Goal: Information Seeking & Learning: Learn about a topic

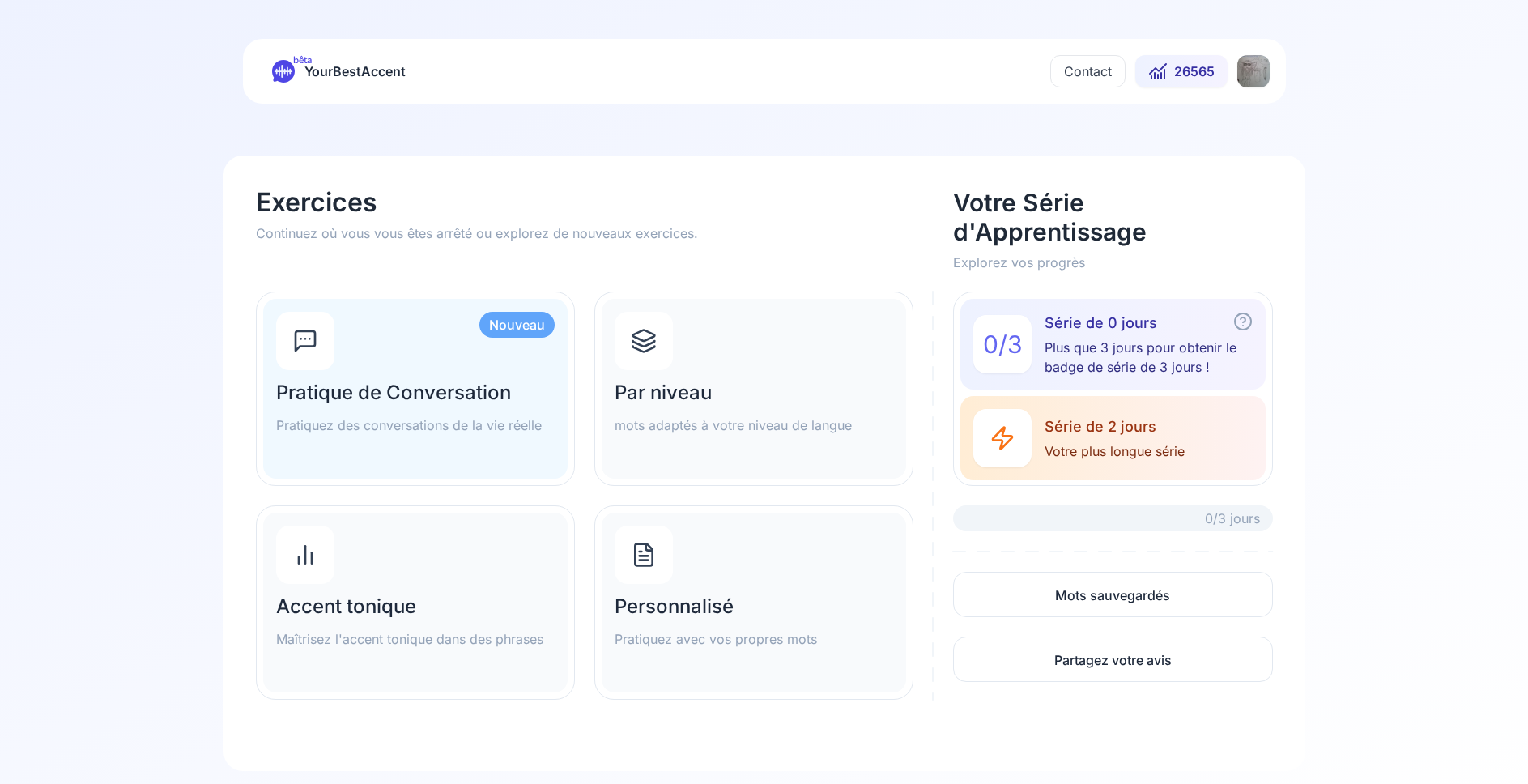
click at [1262, 59] on html "bêta YourBestAccent Contact 26565 Exercices Continuez où vous vous êtes arrêté …" at bounding box center [764, 392] width 1528 height 784
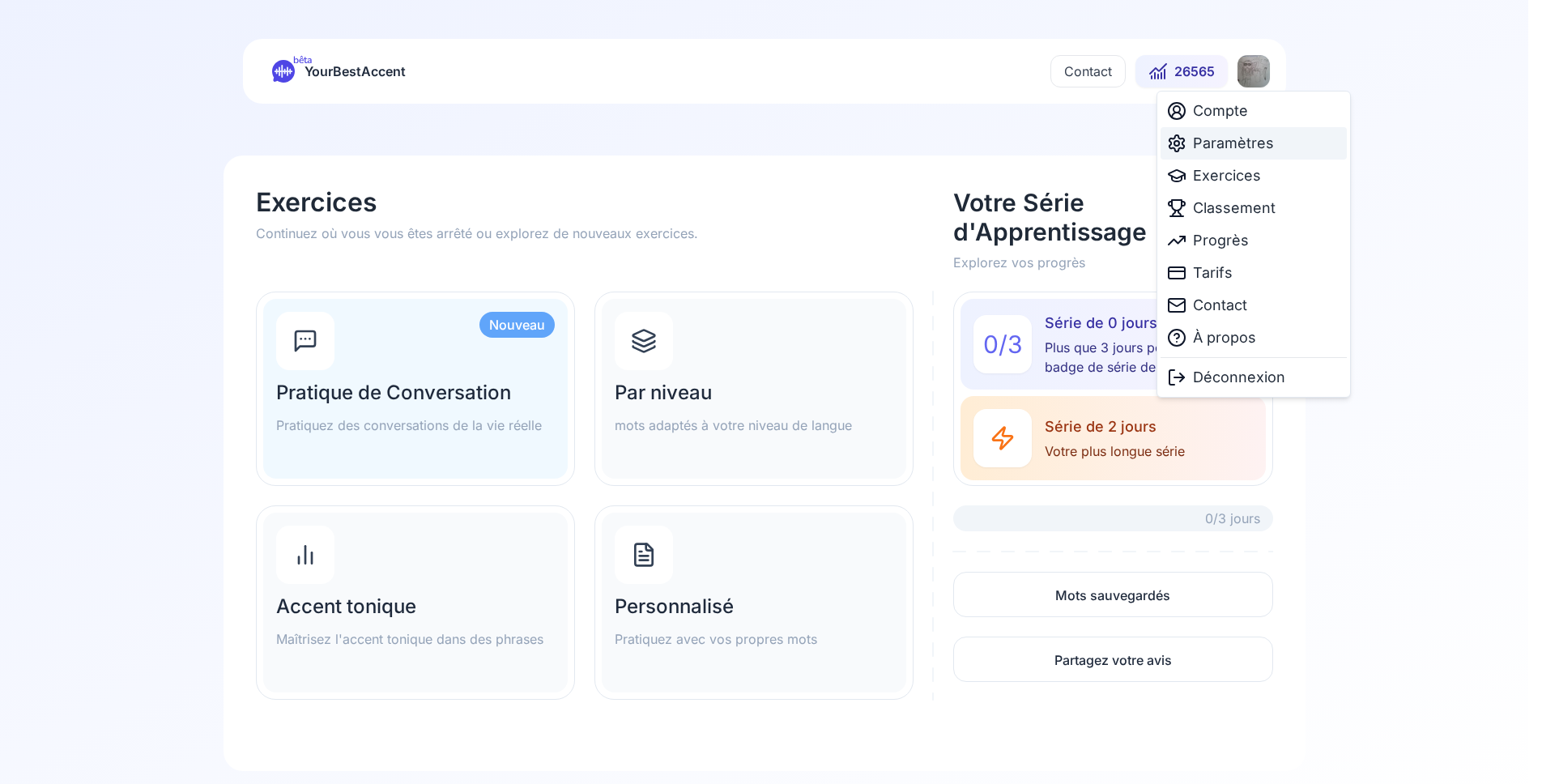
click at [1226, 144] on span "Paramètres" at bounding box center [1233, 143] width 81 height 22
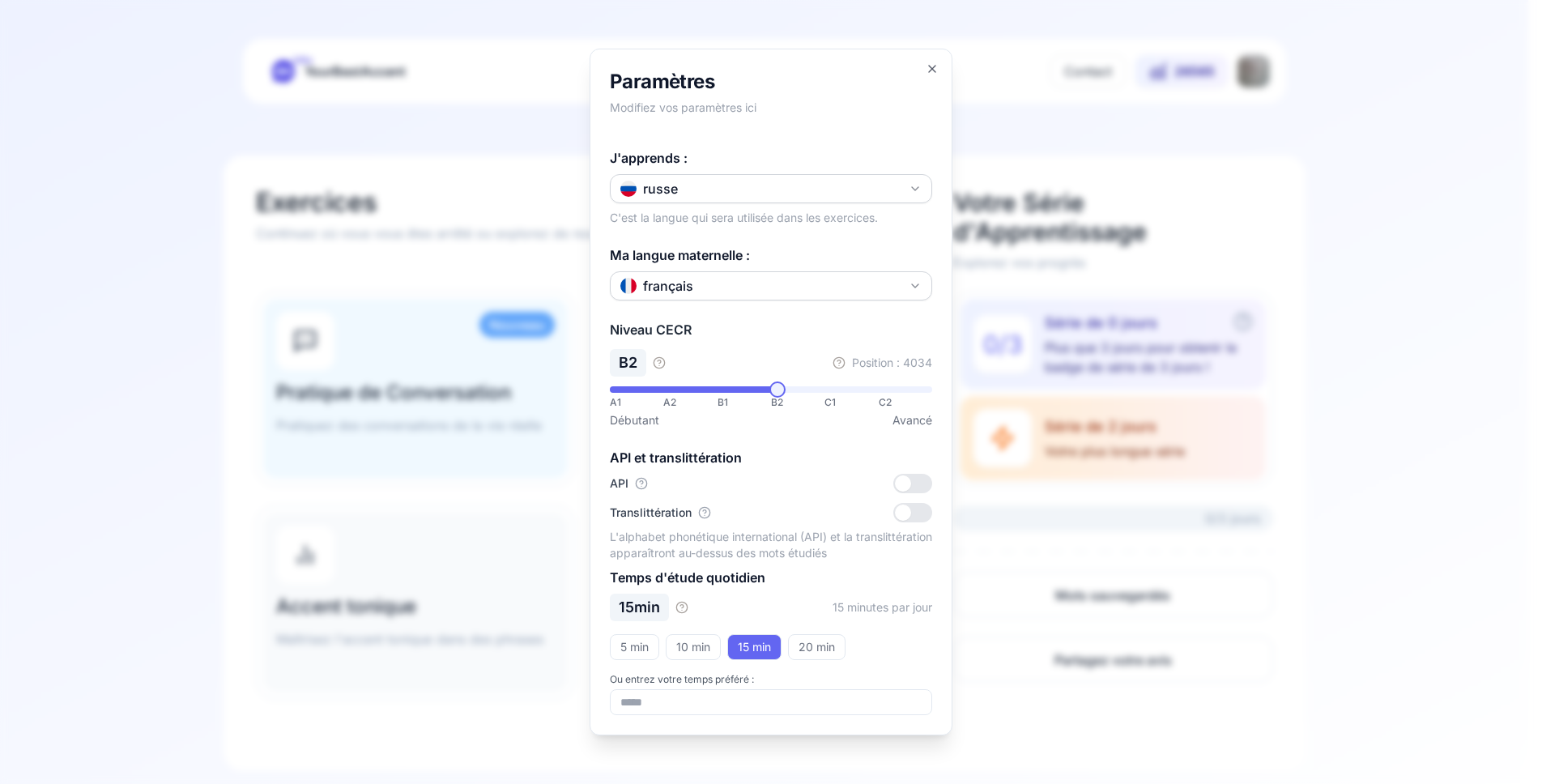
drag, startPoint x: 739, startPoint y: 190, endPoint x: 734, endPoint y: 200, distance: 11.2
click at [740, 189] on button "russe" at bounding box center [771, 188] width 323 height 29
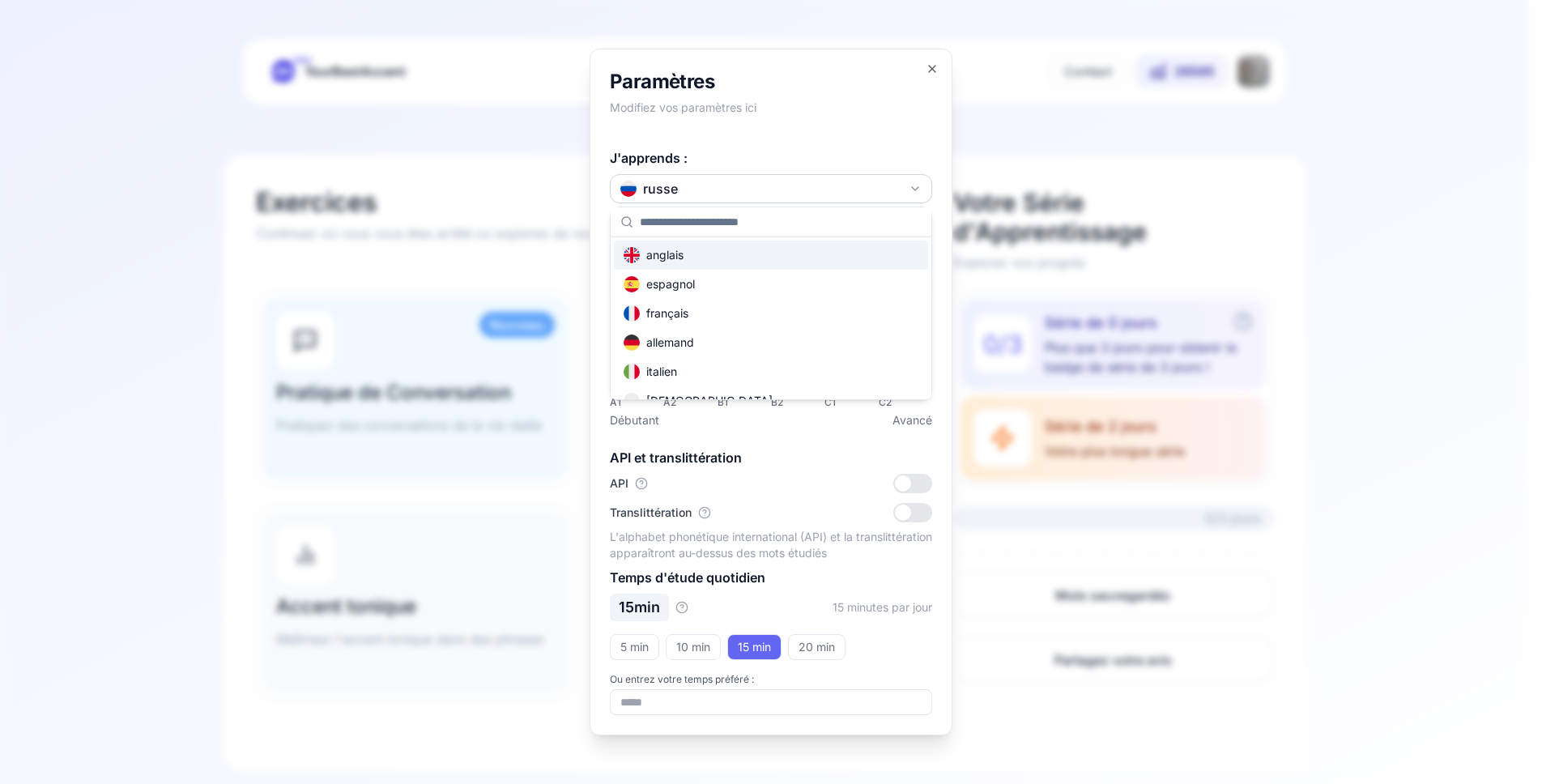
click at [704, 256] on div "anglais" at bounding box center [771, 255] width 315 height 29
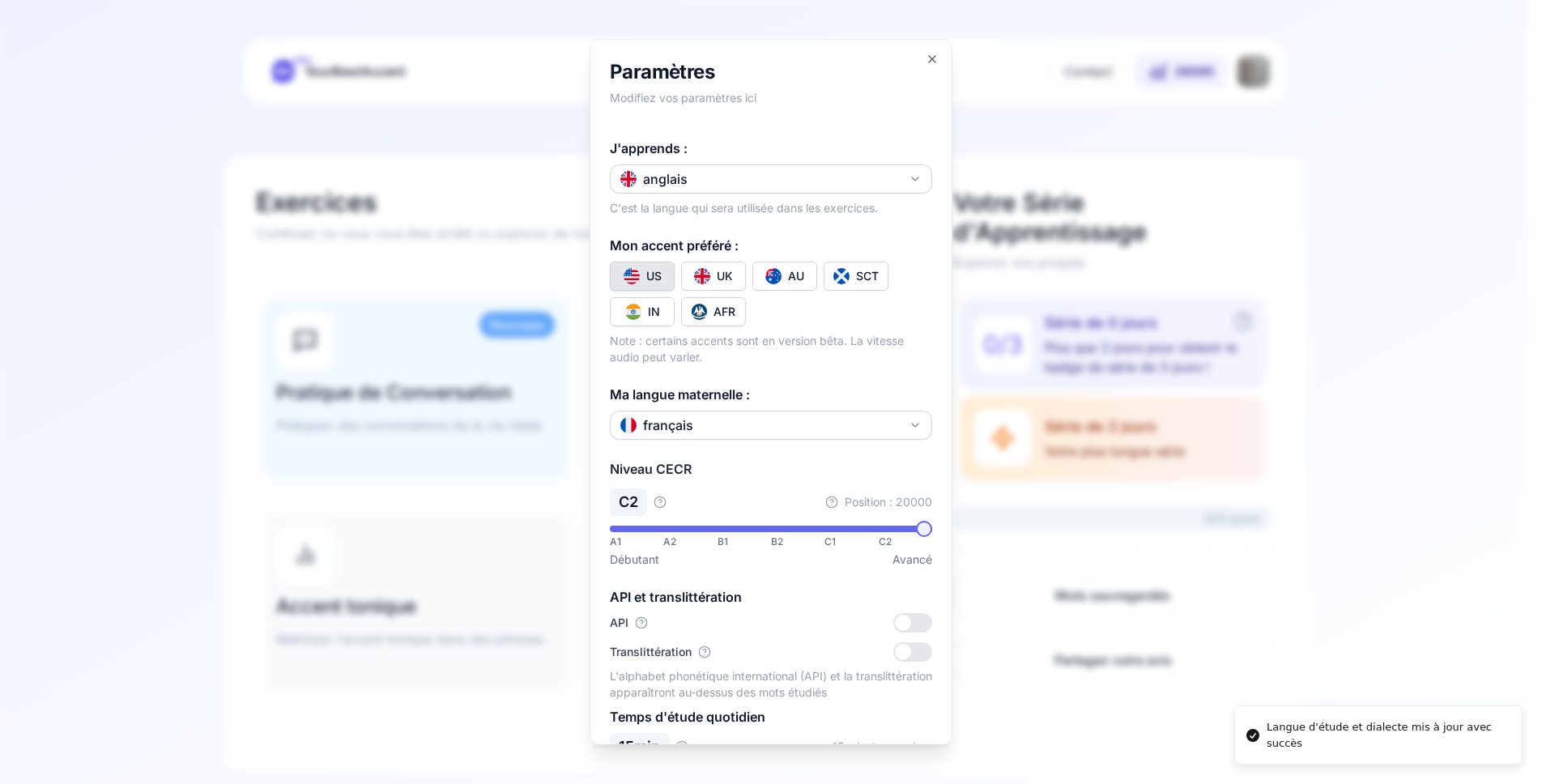
click at [515, 125] on div at bounding box center [771, 392] width 1542 height 784
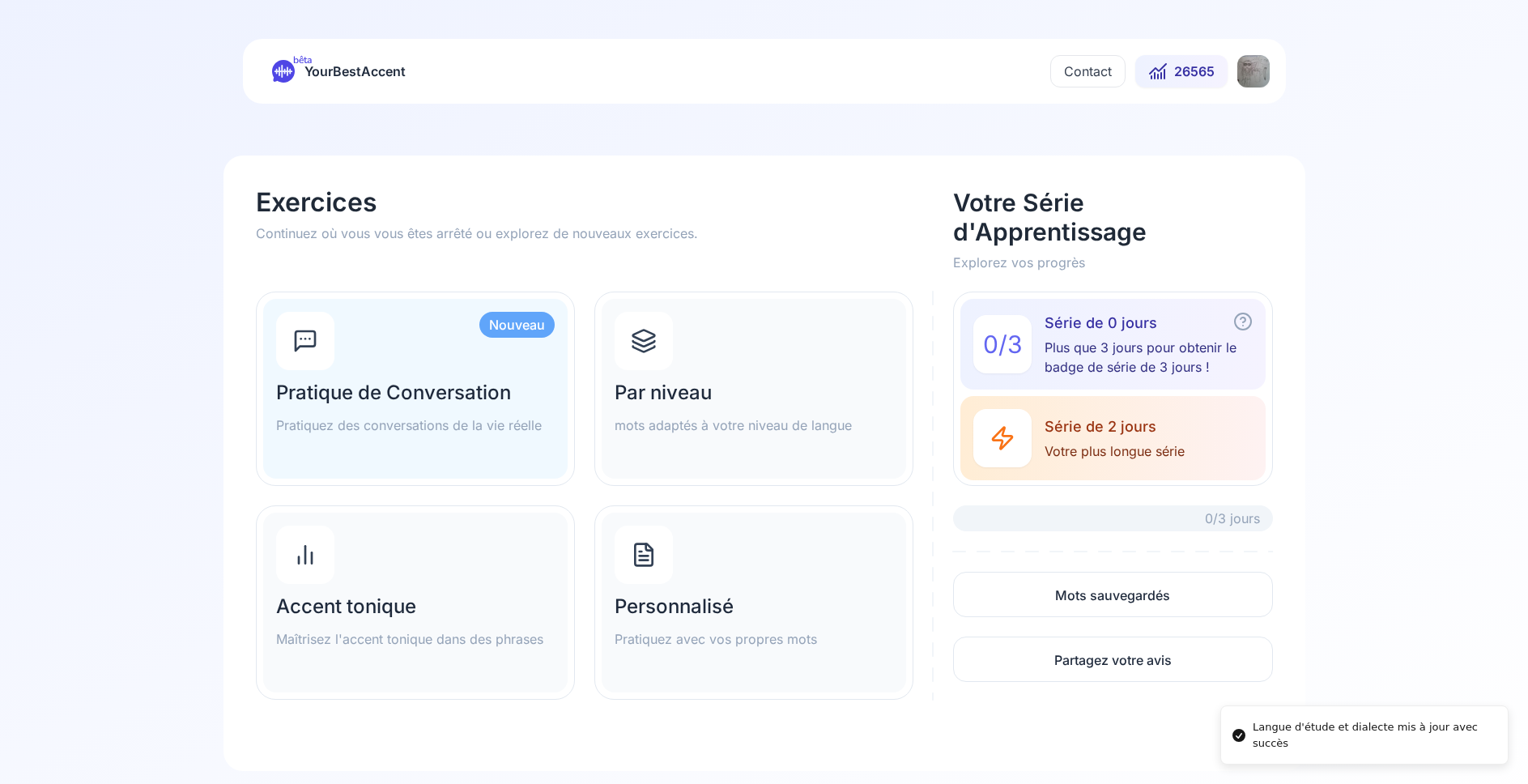
click at [701, 396] on h2 "Par niveau" at bounding box center [754, 392] width 279 height 26
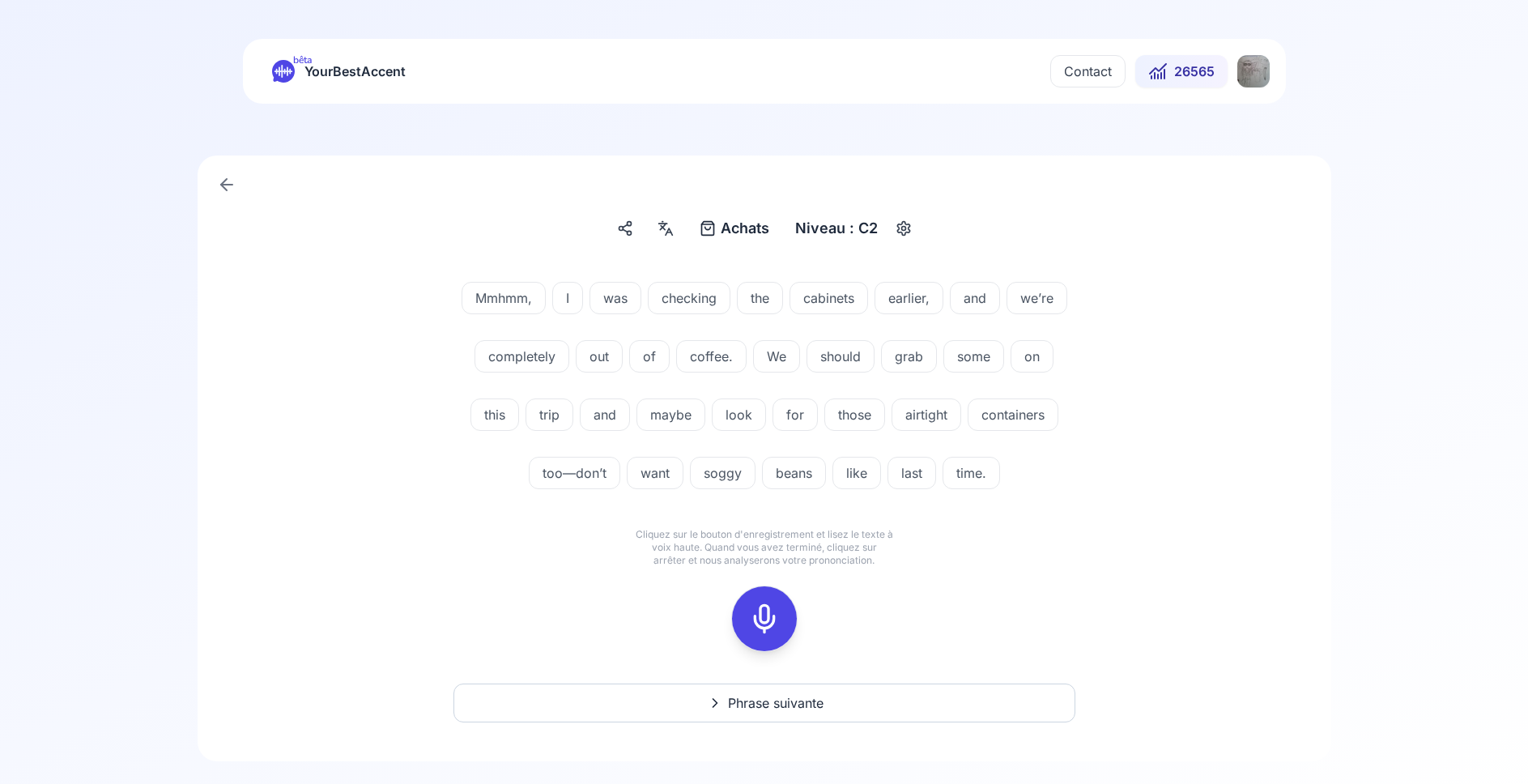
click at [768, 609] on icon at bounding box center [764, 618] width 32 height 32
click at [761, 617] on icon at bounding box center [764, 618] width 32 height 32
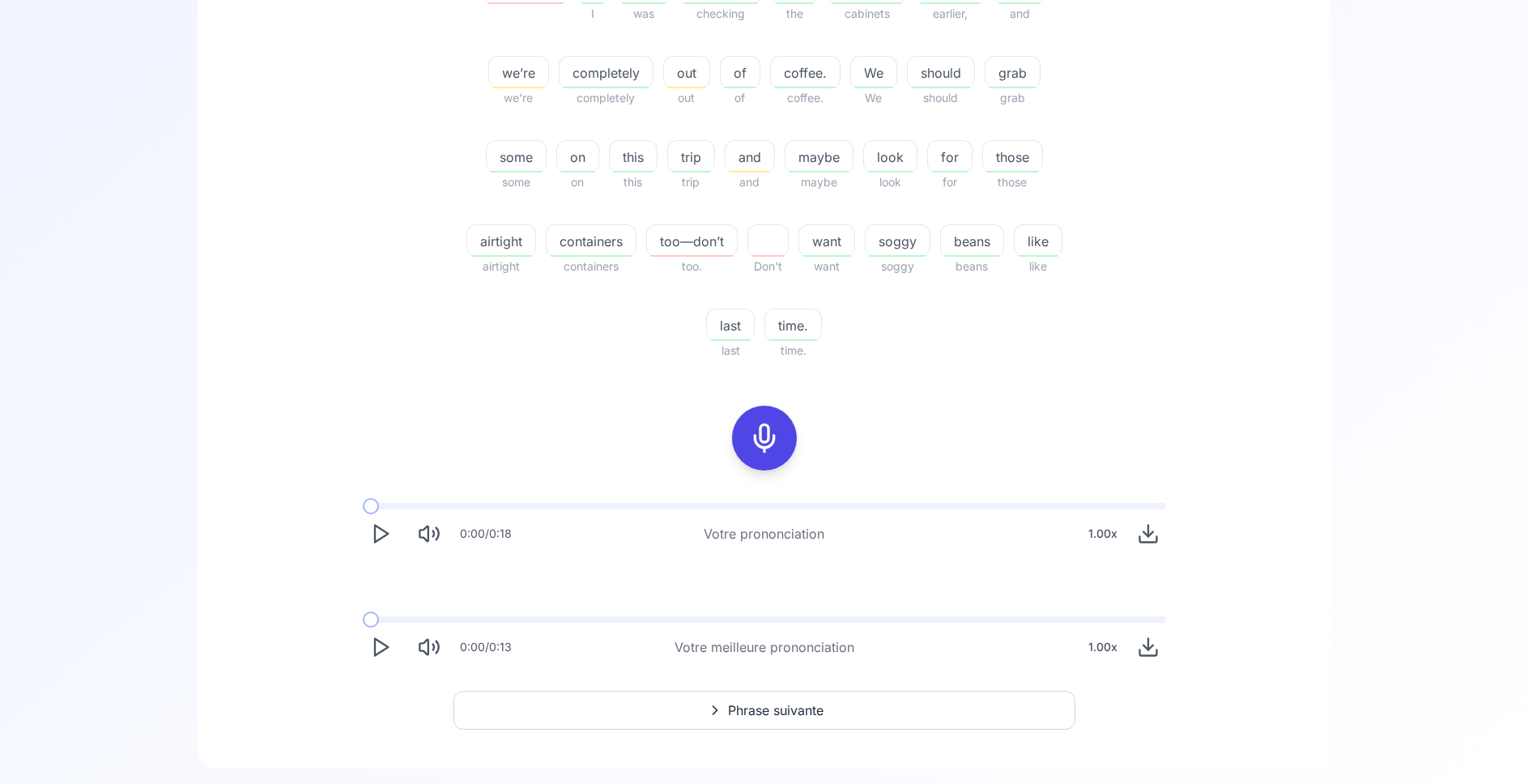
scroll to position [495, 0]
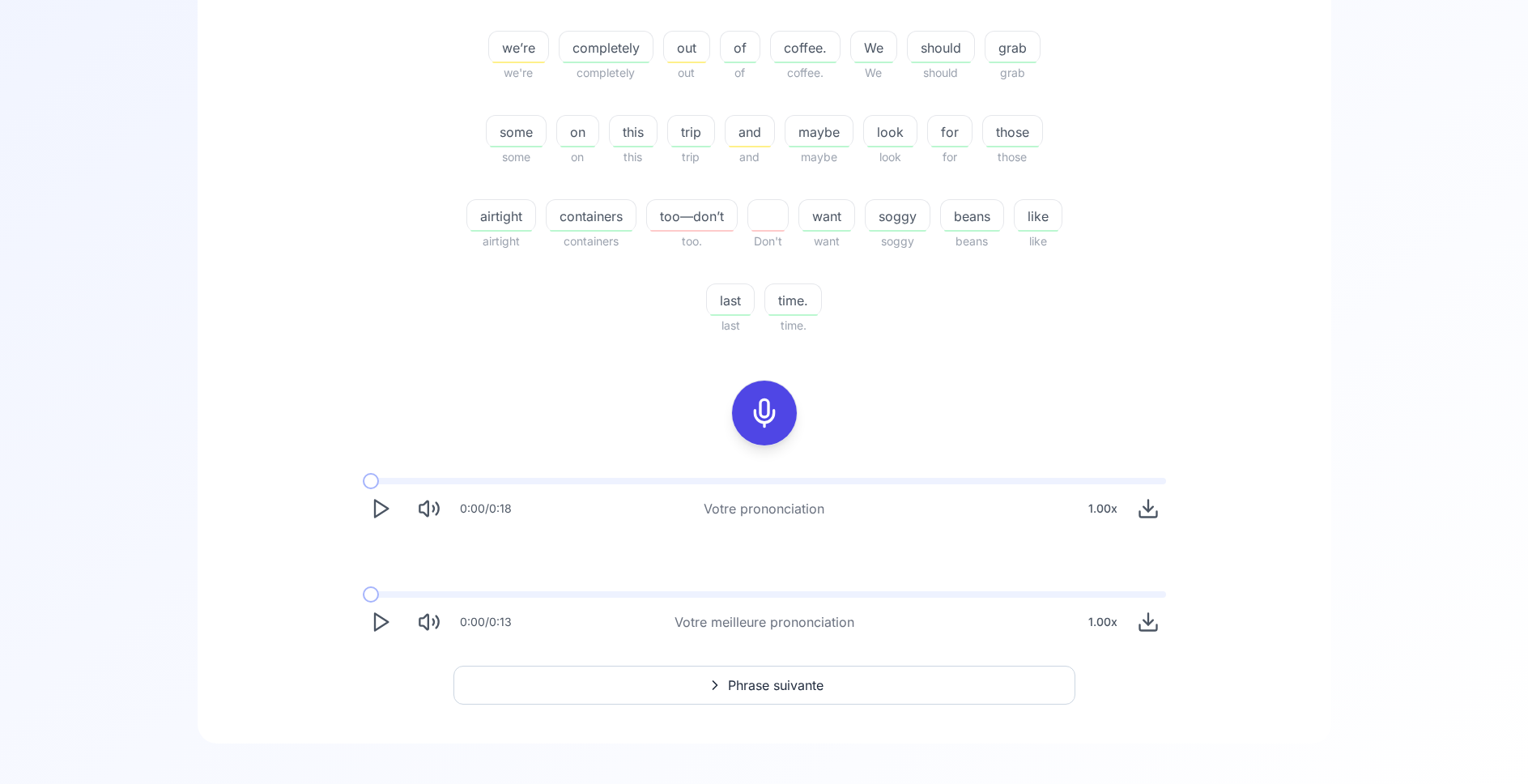
click at [372, 619] on icon "Play" at bounding box center [380, 621] width 22 height 22
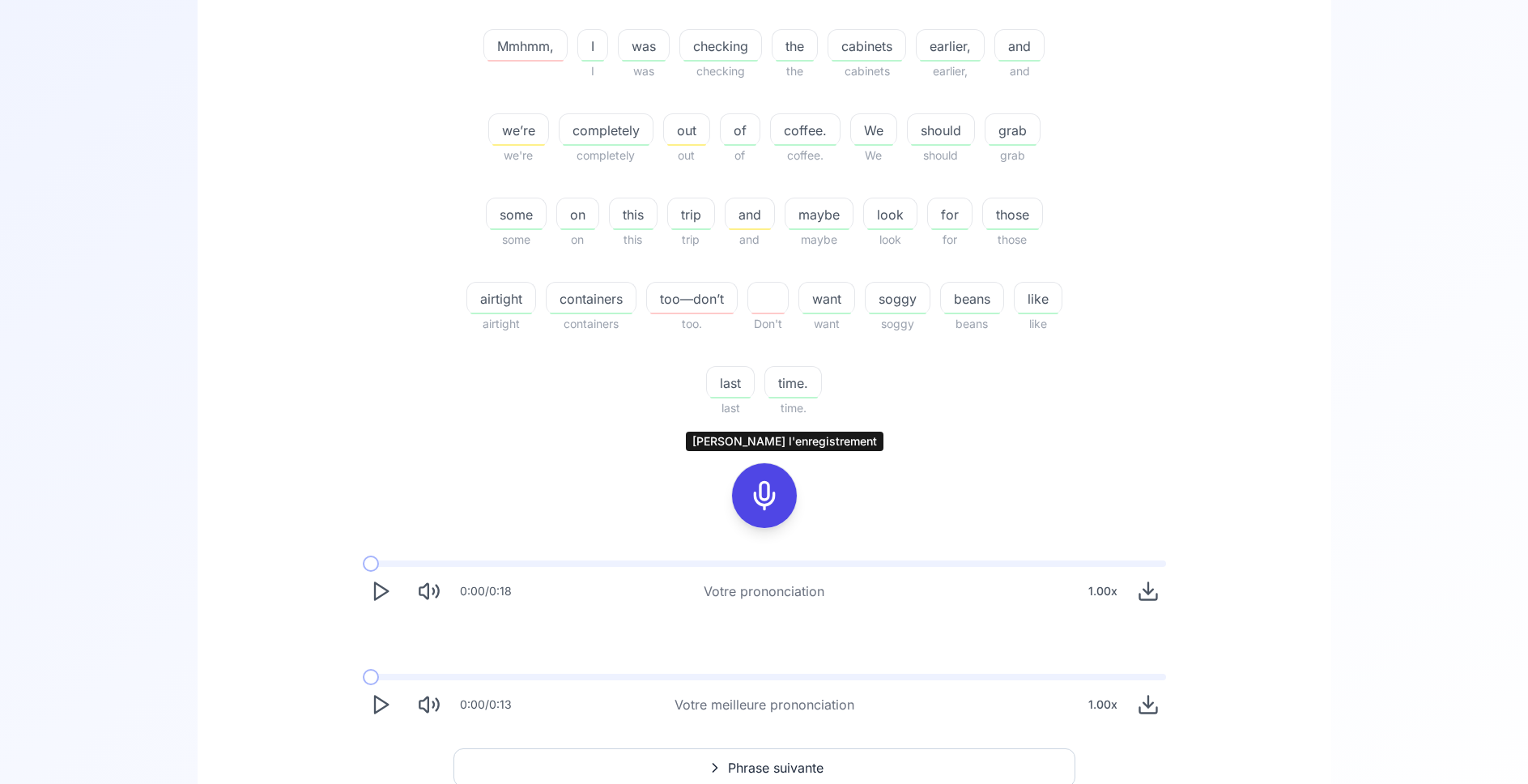
click at [759, 501] on icon at bounding box center [764, 495] width 32 height 32
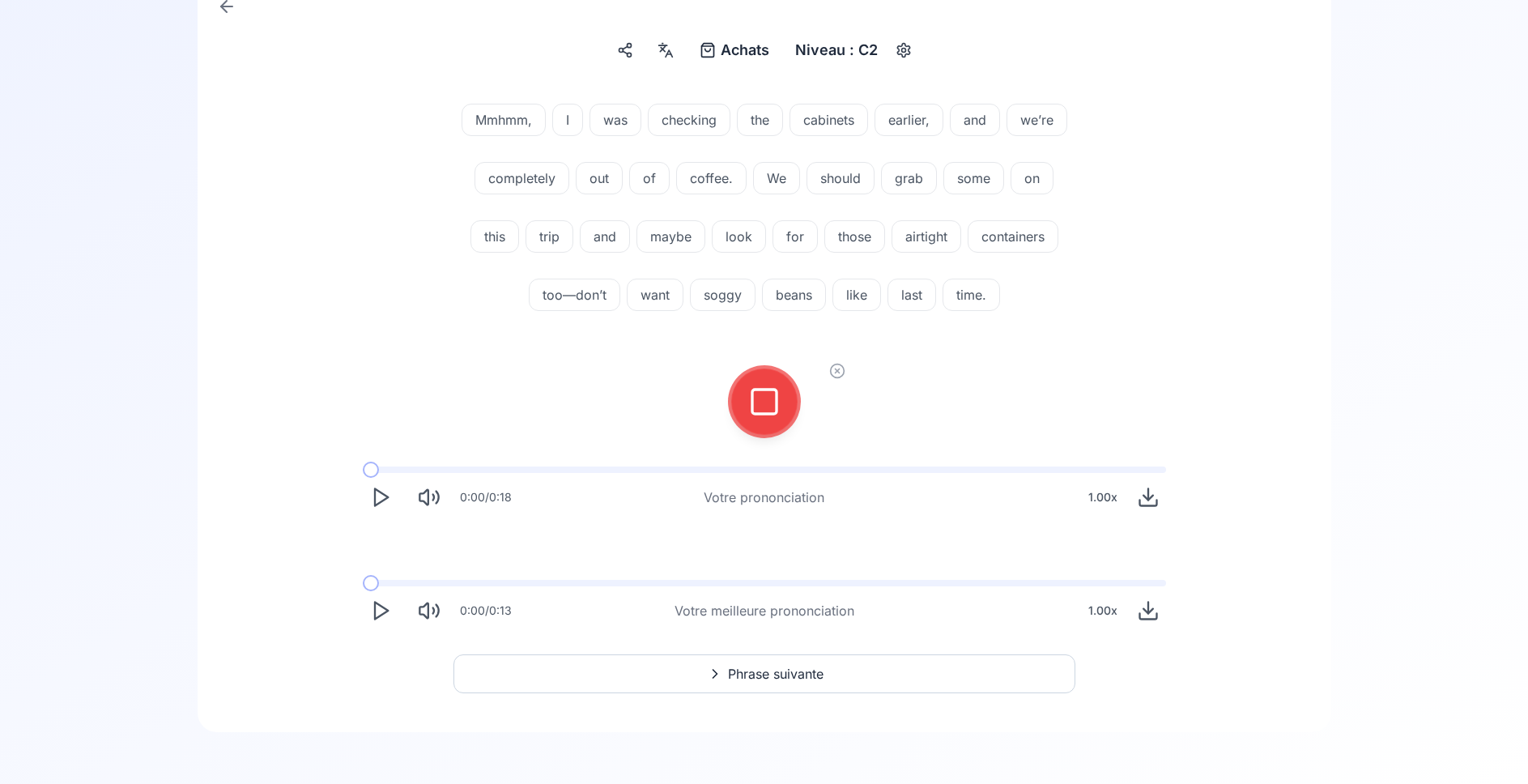
scroll to position [178, 0]
click at [771, 404] on icon at bounding box center [764, 402] width 32 height 32
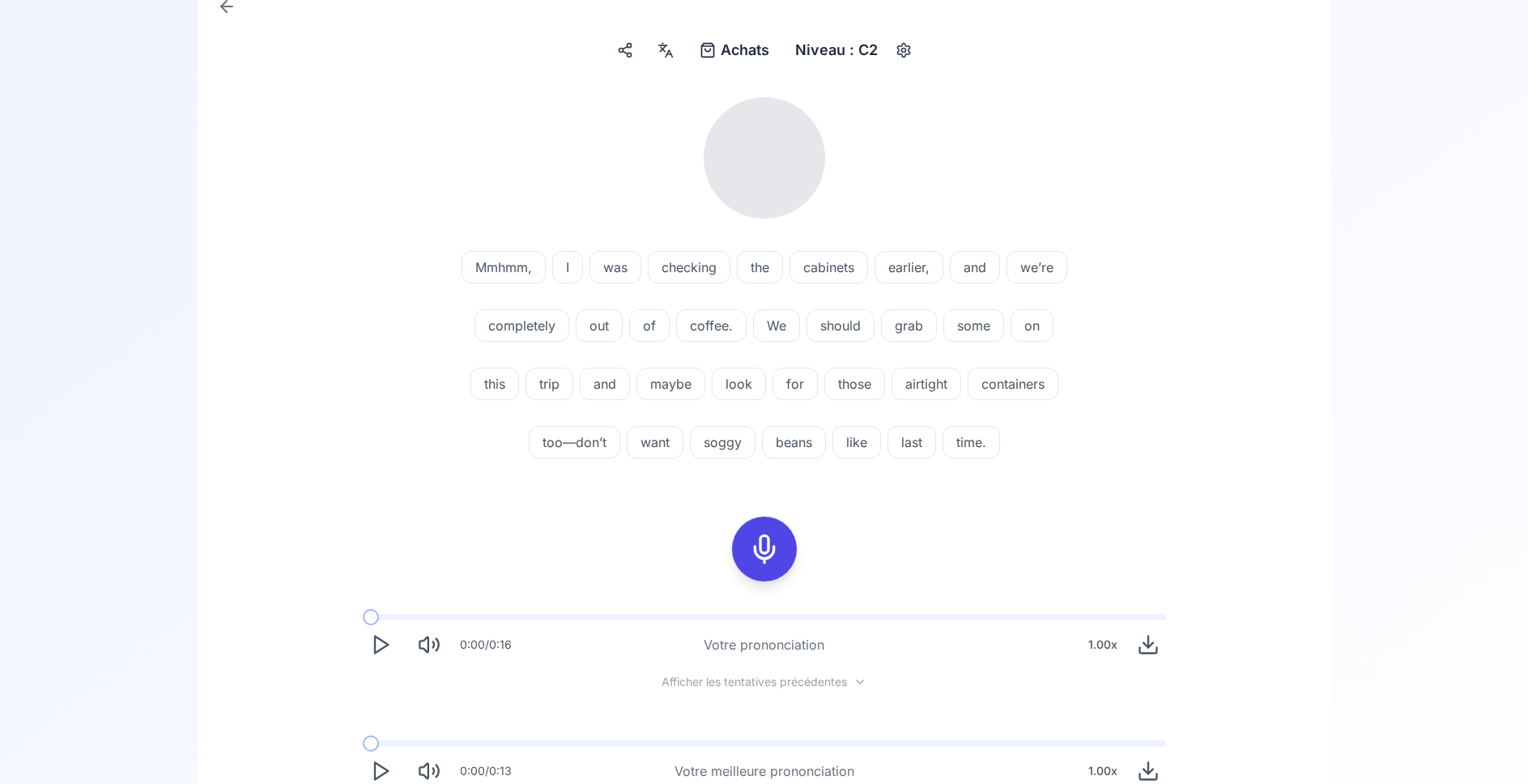
scroll to position [0, 0]
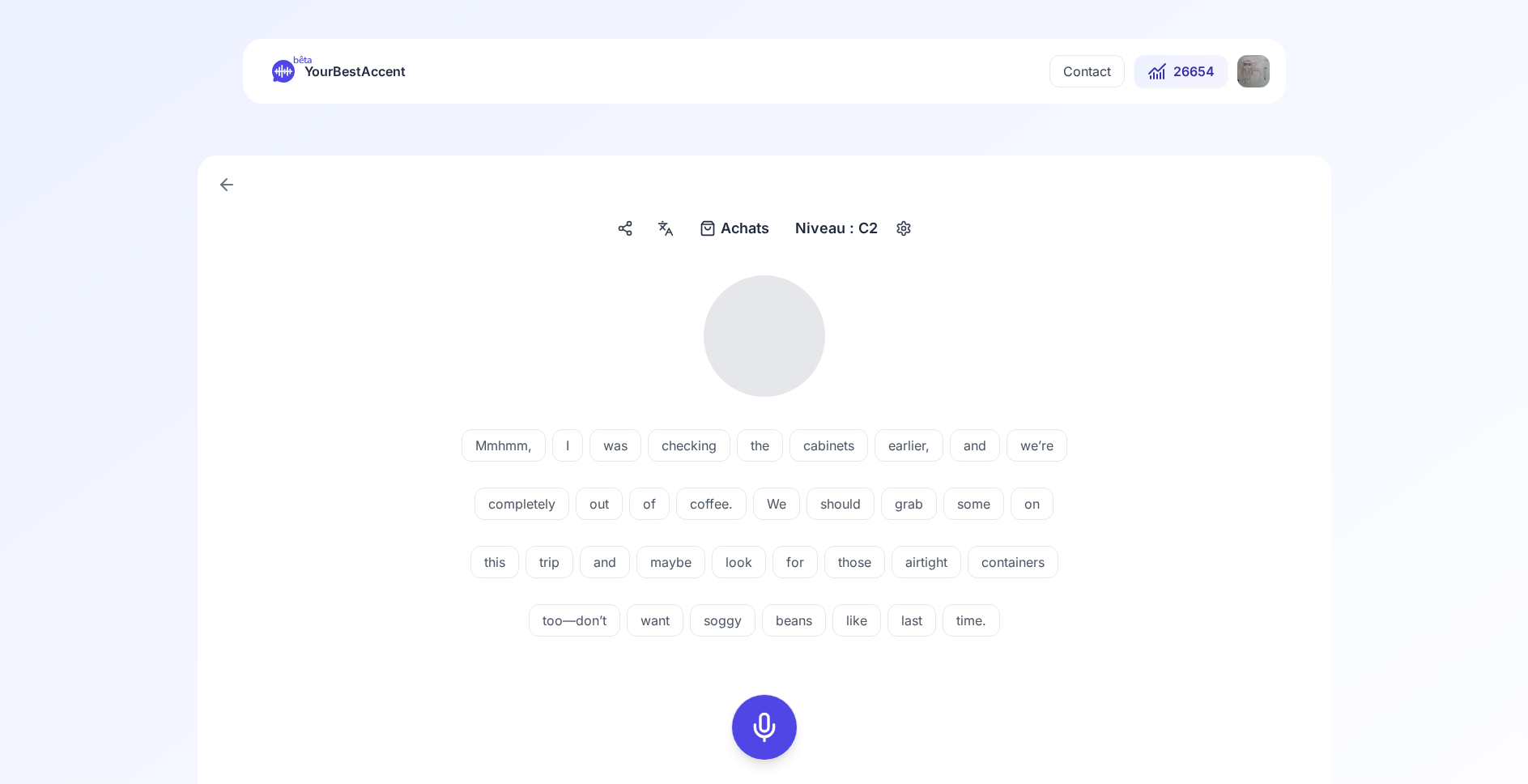
click at [829, 221] on div "Niveau : C2" at bounding box center [836, 228] width 95 height 29
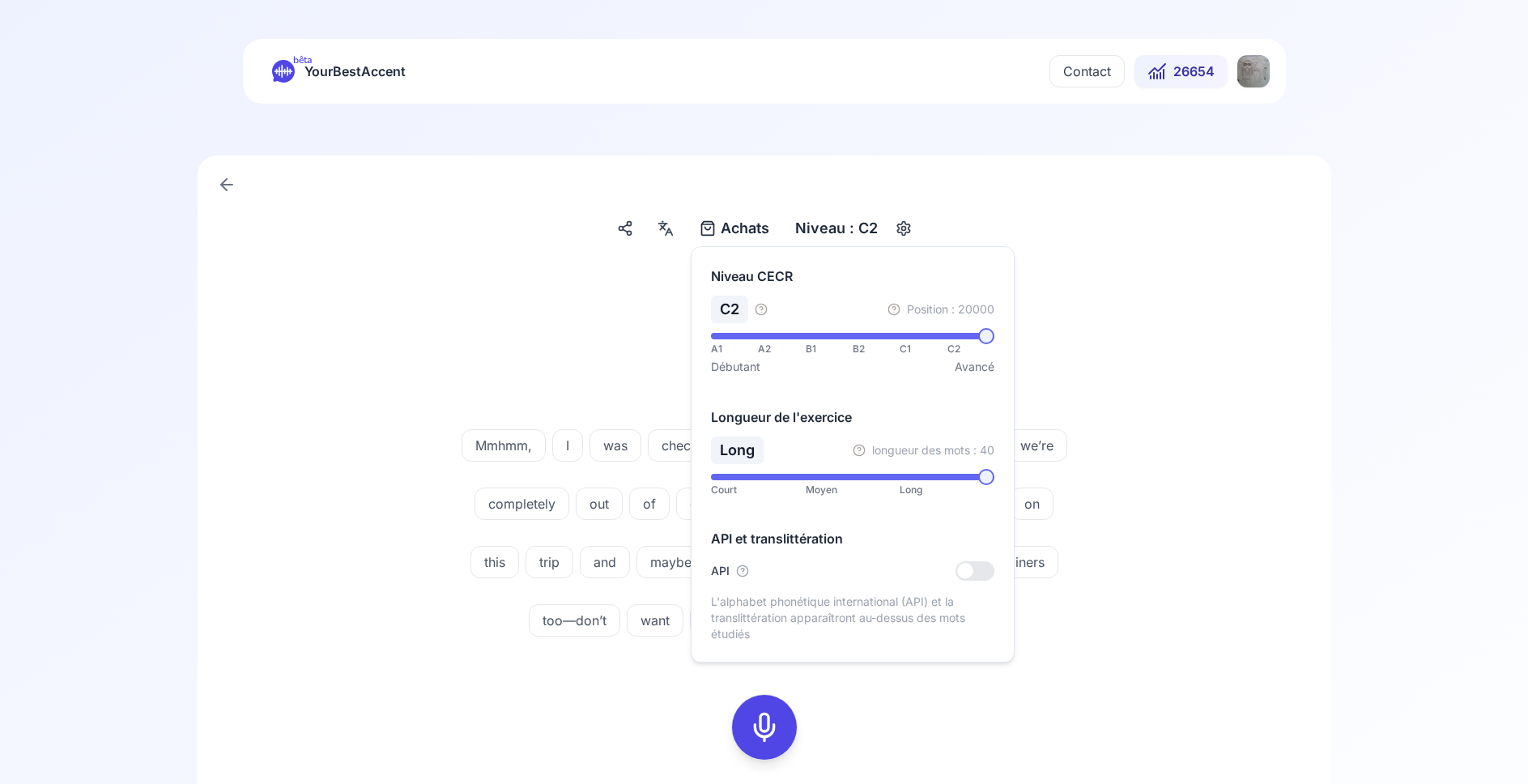
click at [494, 297] on div at bounding box center [764, 336] width 933 height 121
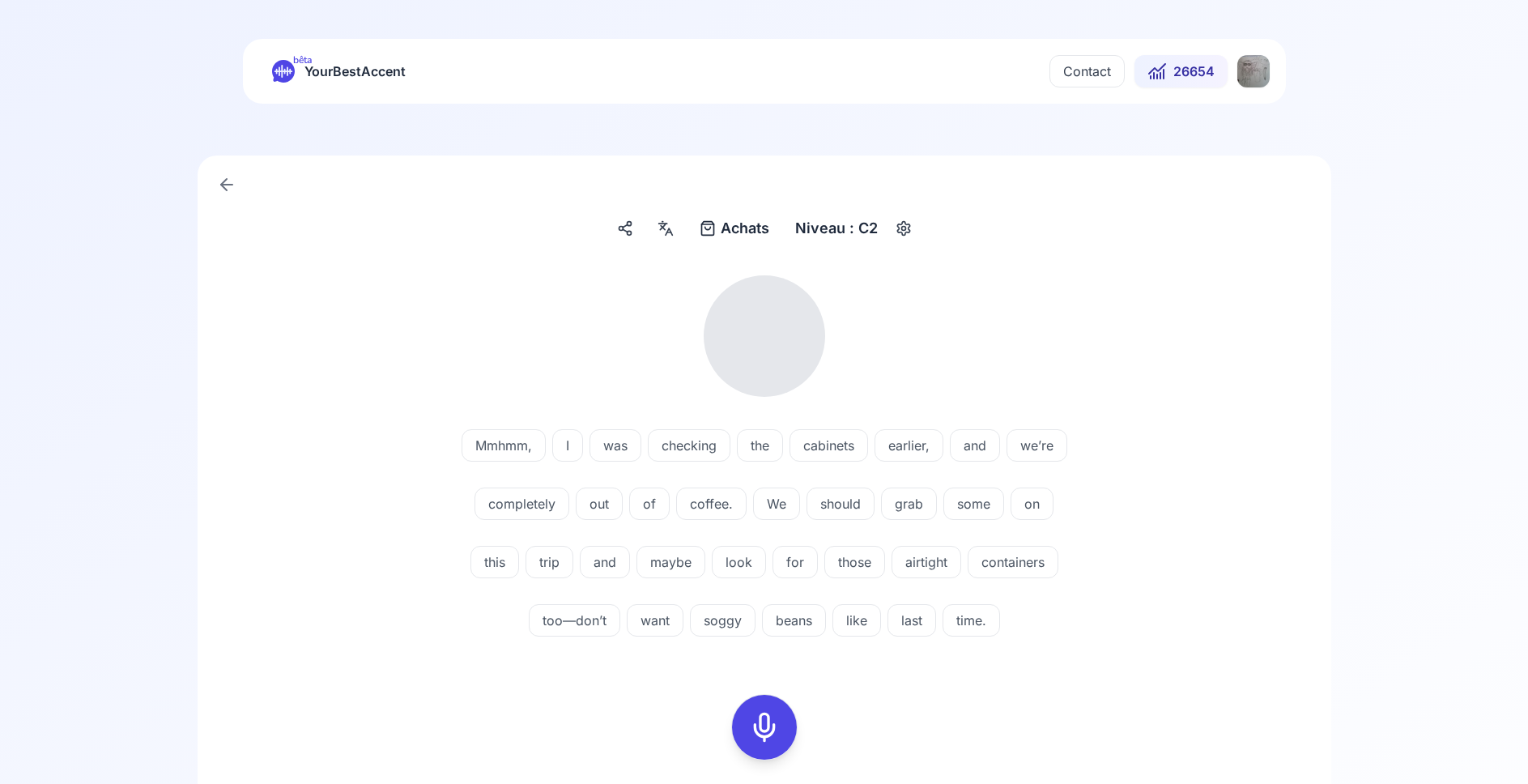
click at [731, 230] on span "Achats" at bounding box center [745, 228] width 49 height 22
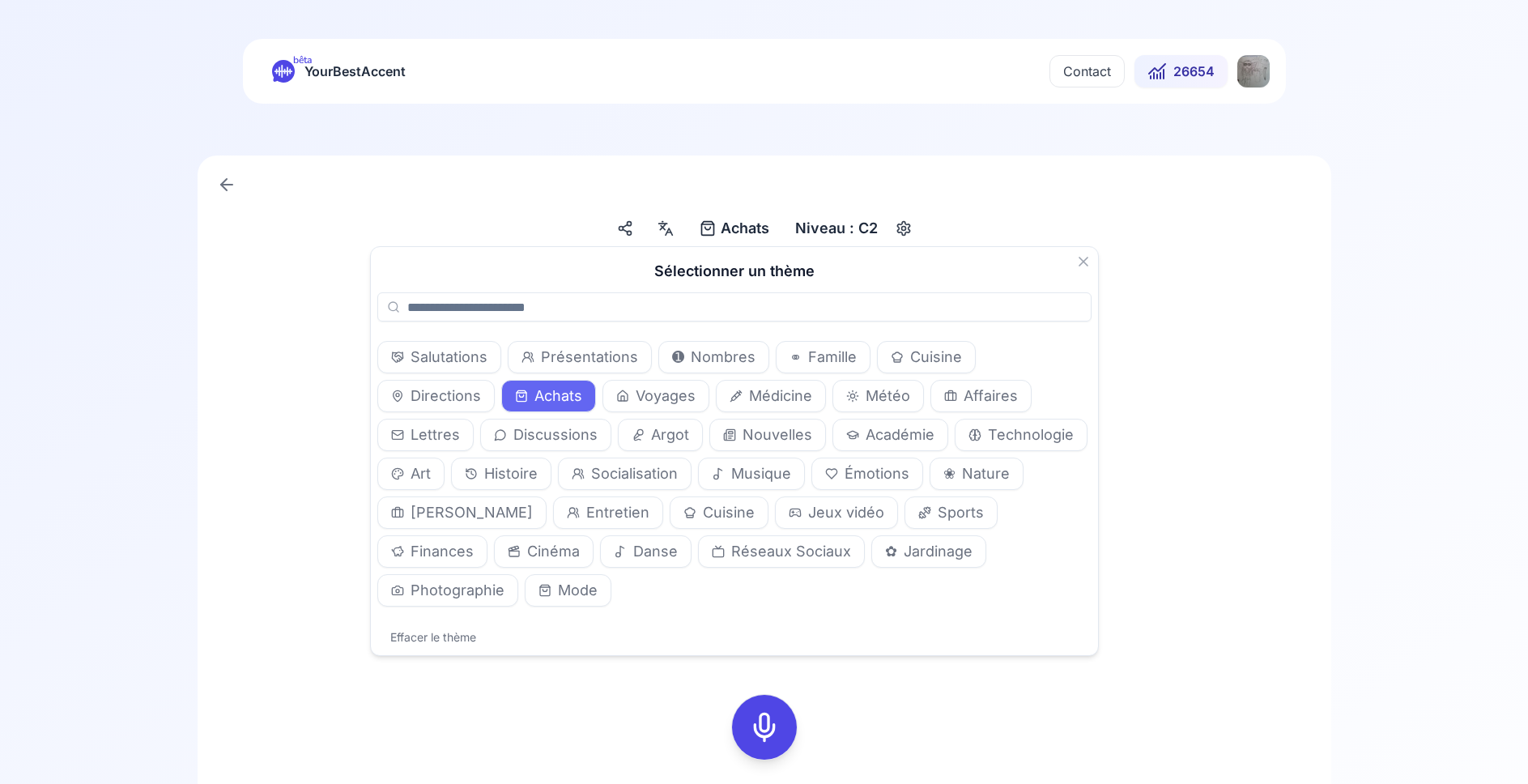
click at [1237, 362] on div "Mmhmm, I was checking the cabinets earlier, and we’re completely out of coffee.…" at bounding box center [764, 620] width 1056 height 717
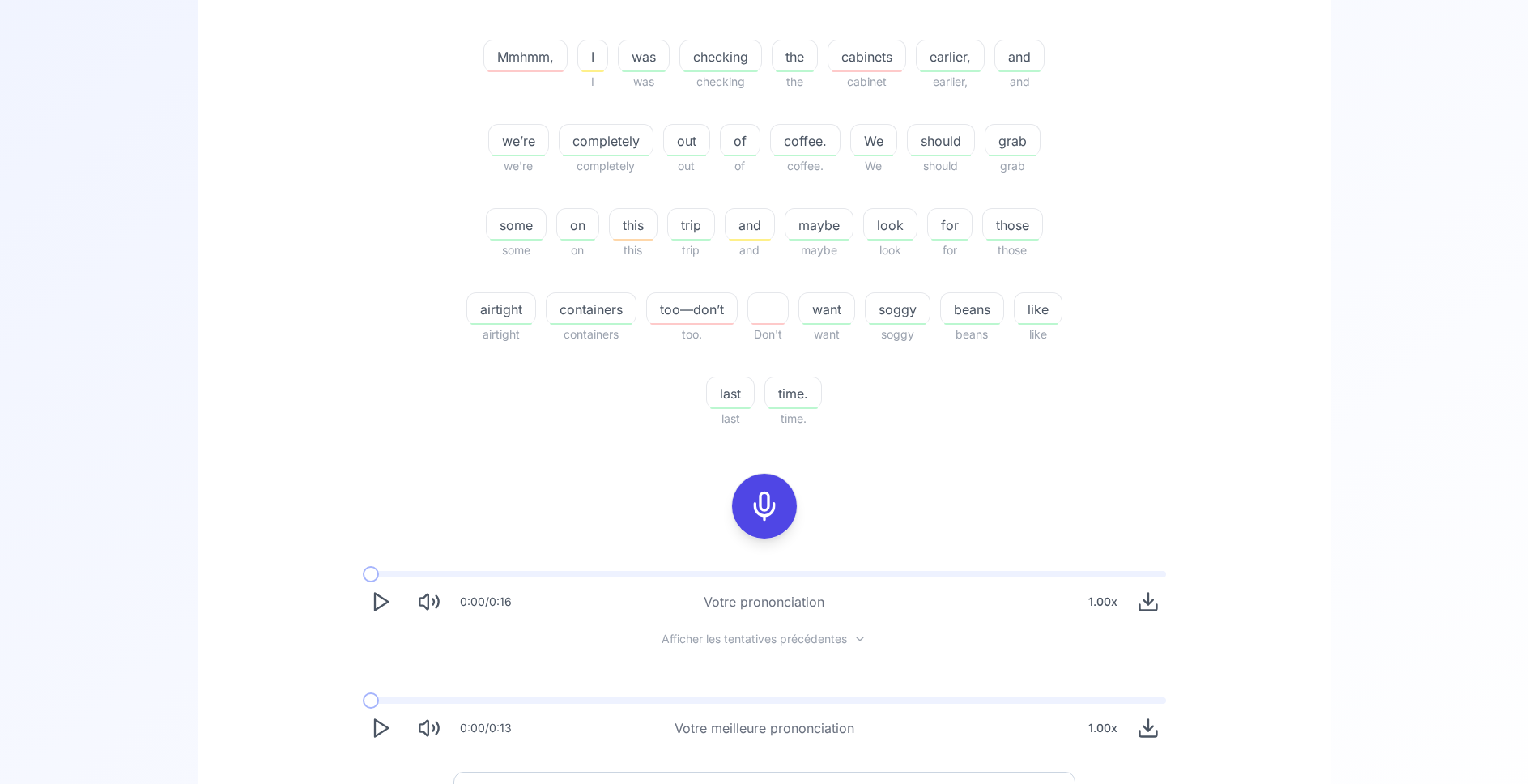
scroll to position [412, 0]
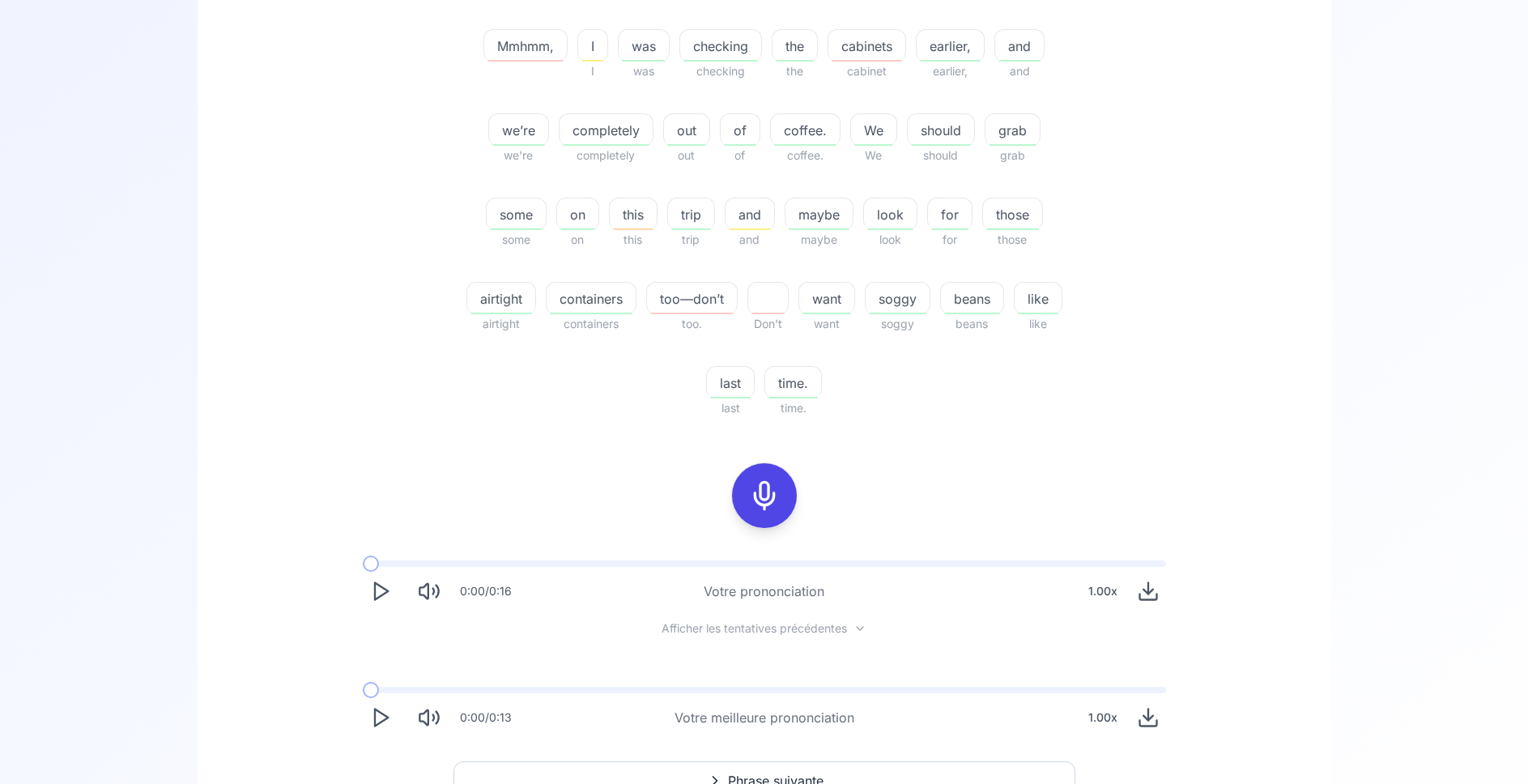
click at [379, 709] on icon "Play" at bounding box center [380, 716] width 22 height 22
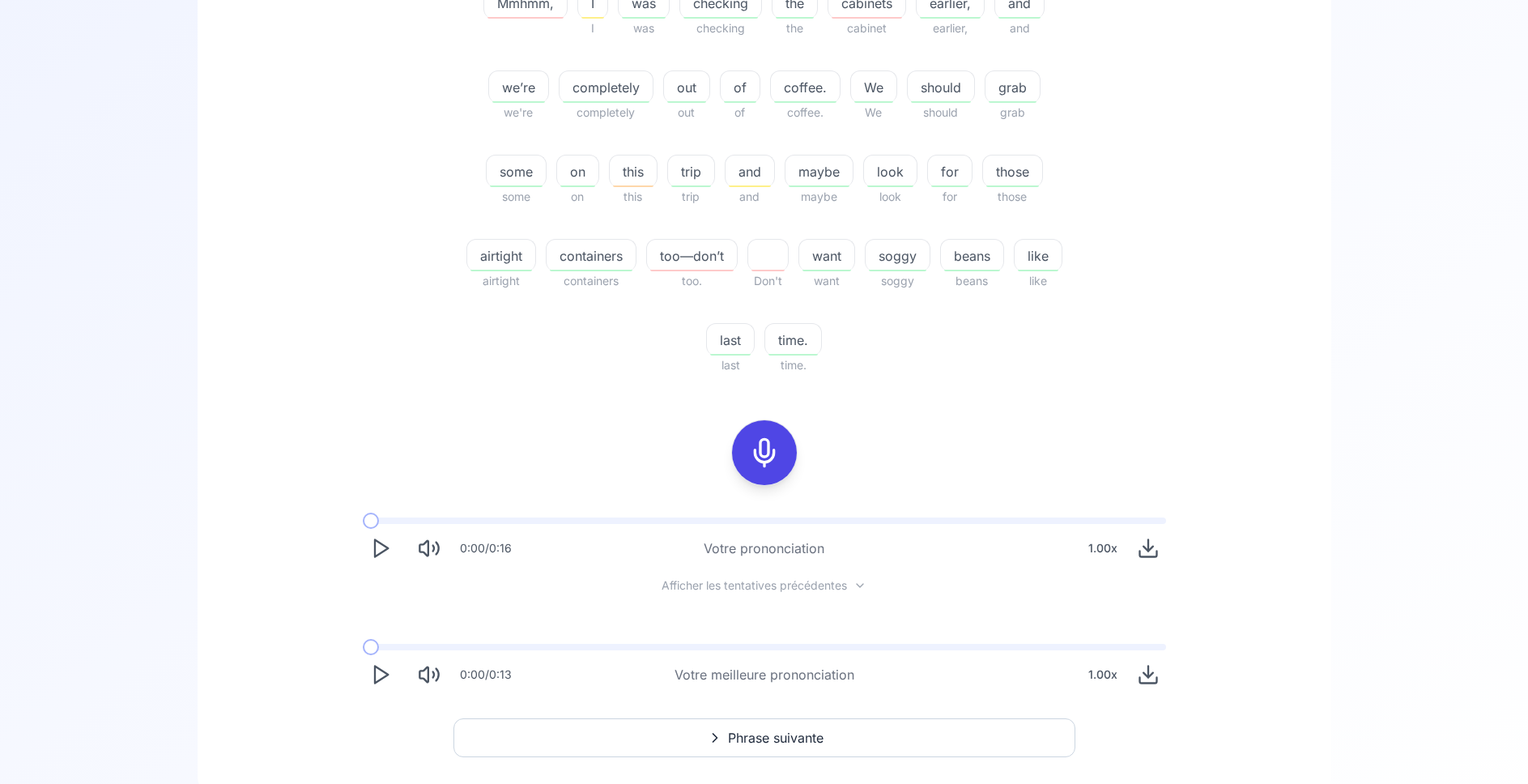
scroll to position [495, 0]
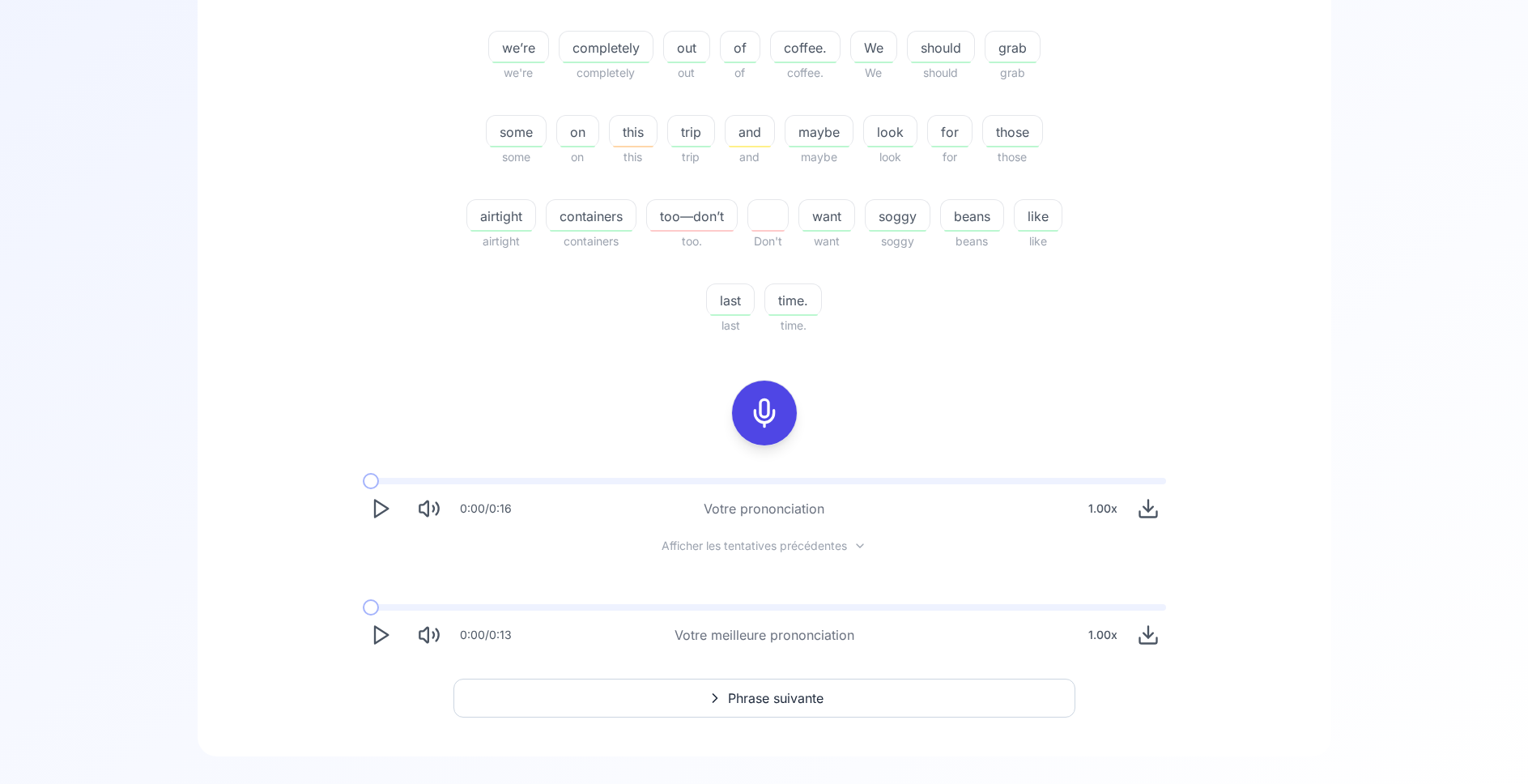
click at [758, 703] on span "Phrase suivante" at bounding box center [775, 698] width 95 height 20
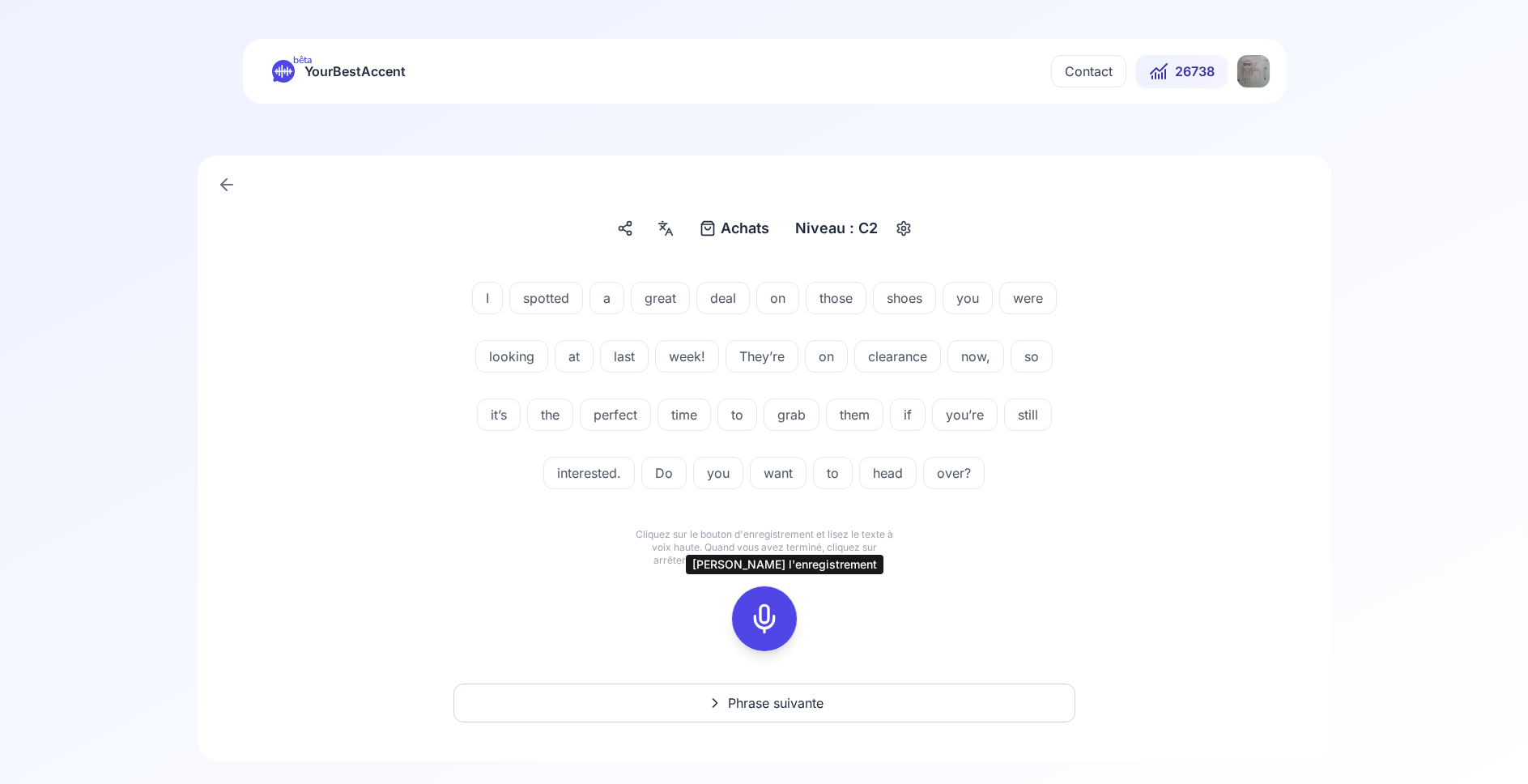
click at [767, 614] on icon at bounding box center [764, 618] width 32 height 32
click at [755, 624] on icon at bounding box center [764, 618] width 32 height 32
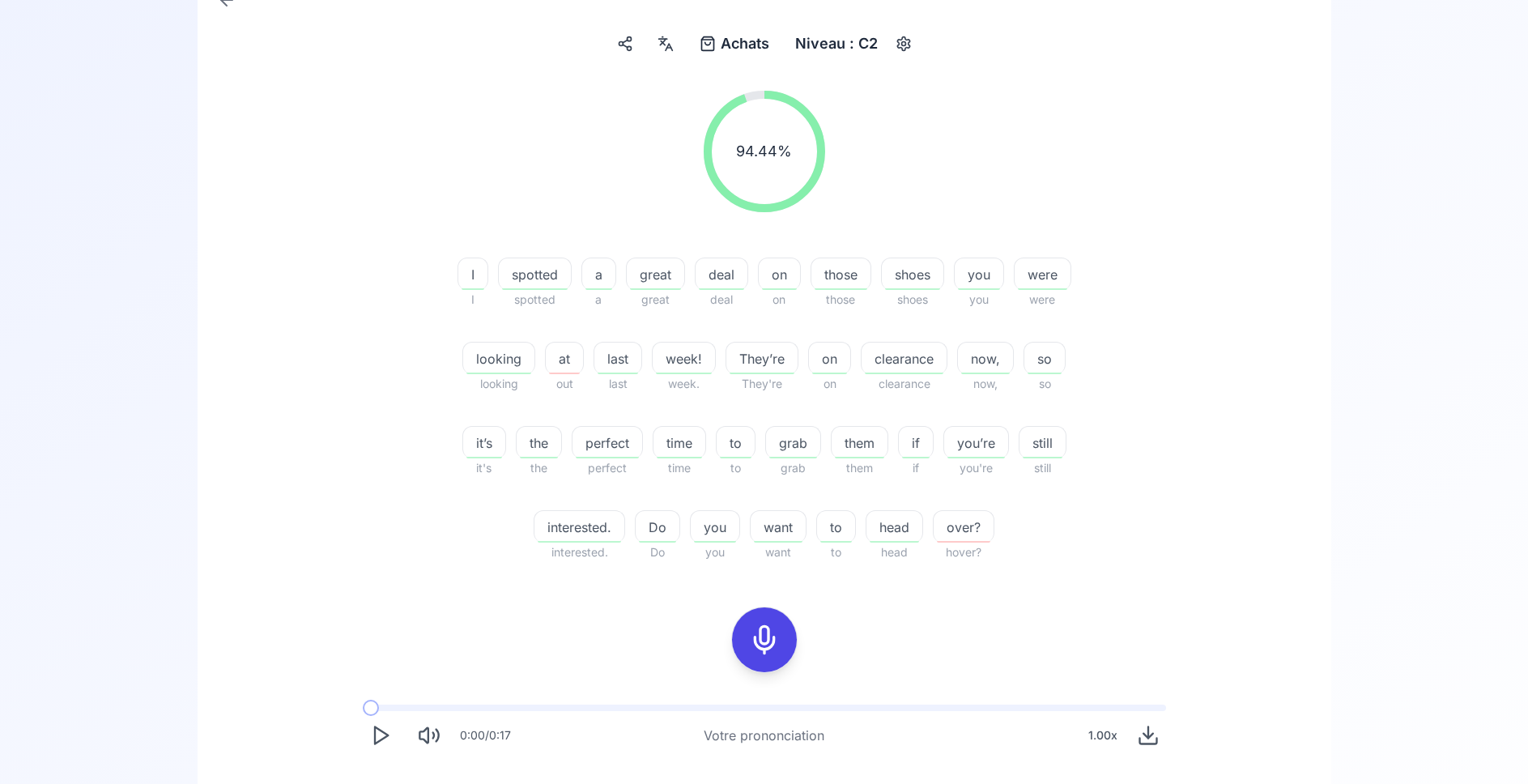
scroll to position [83, 0]
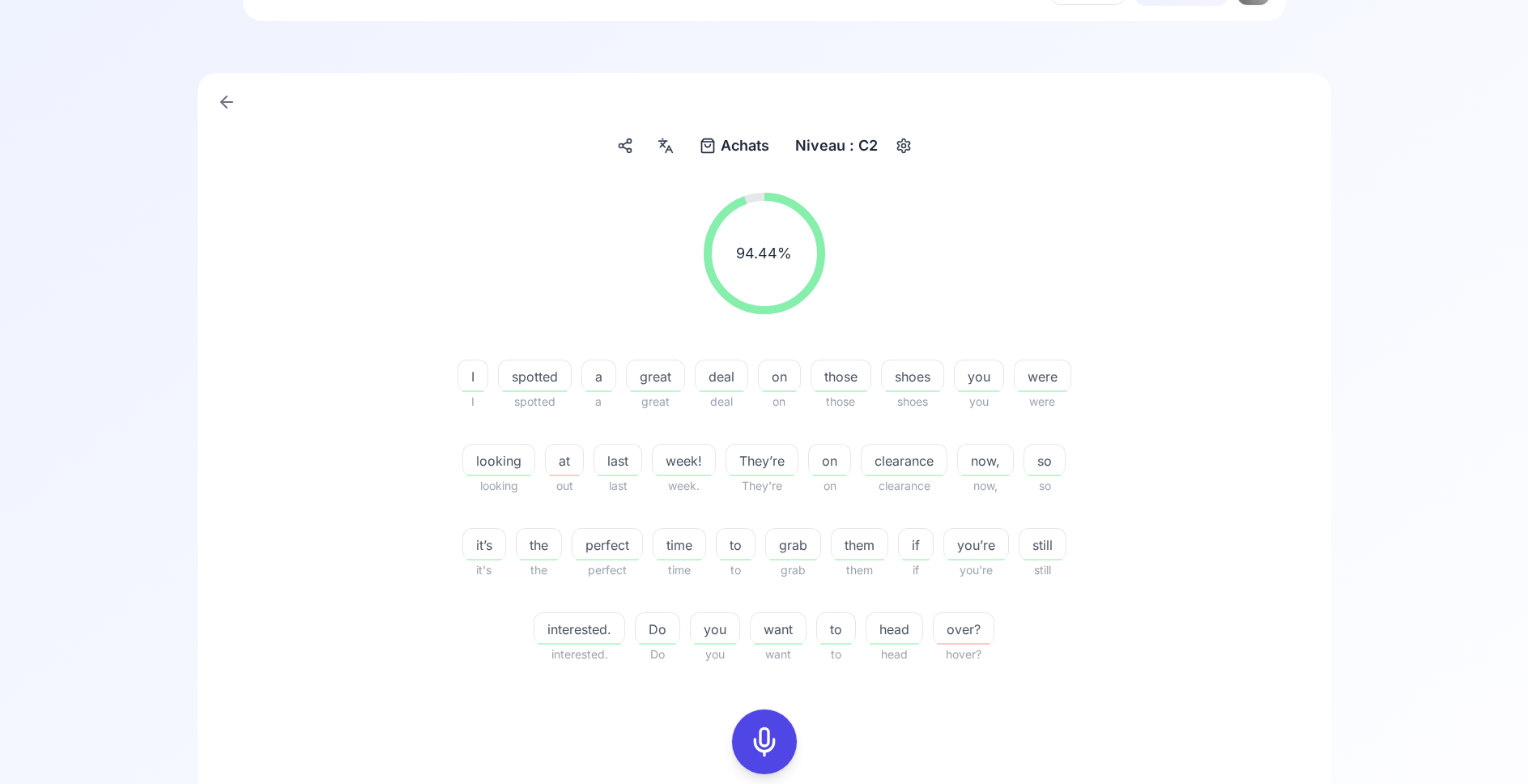
click at [671, 146] on icon at bounding box center [666, 145] width 20 height 16
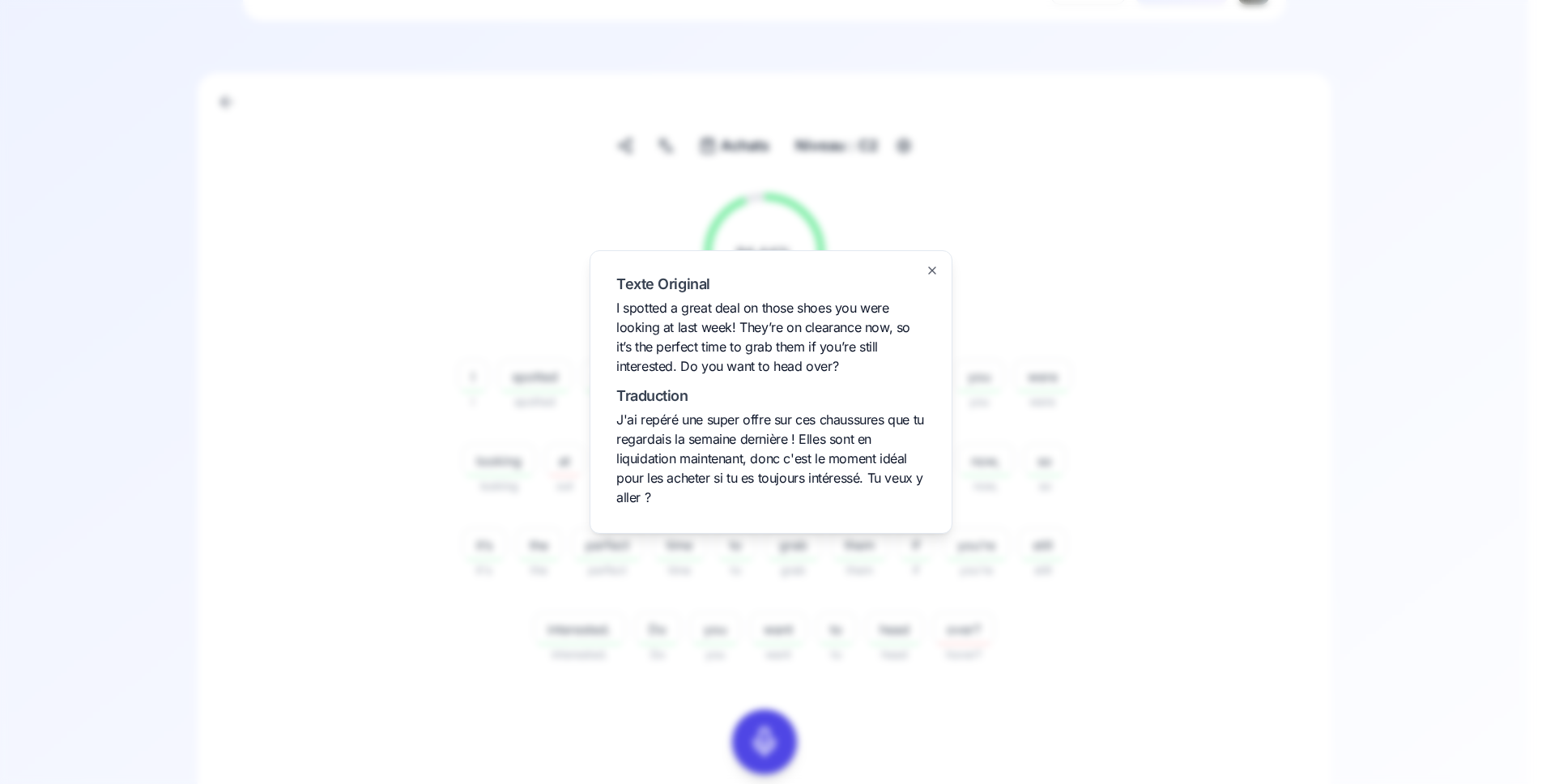
click at [463, 454] on div at bounding box center [771, 392] width 1542 height 784
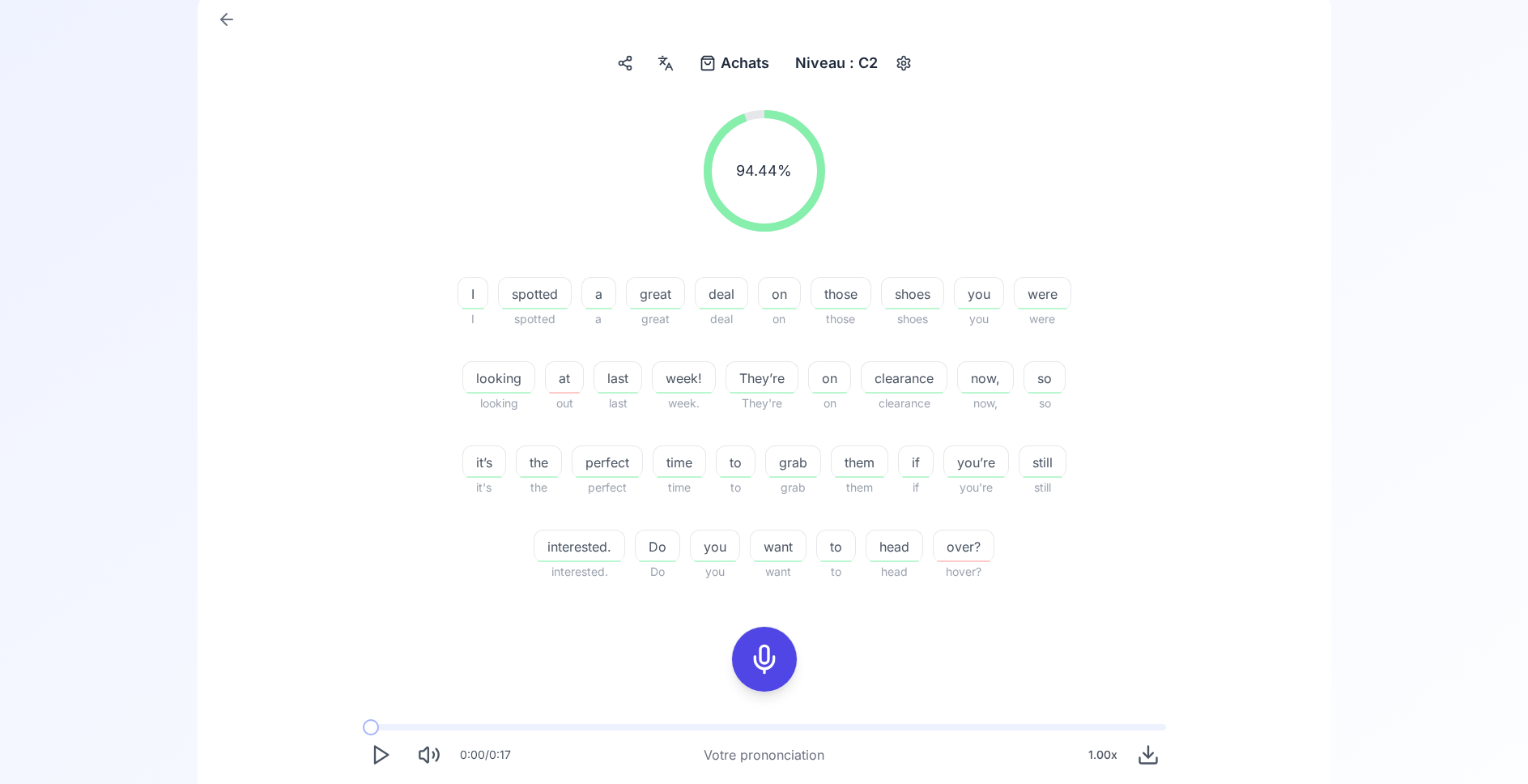
scroll to position [331, 0]
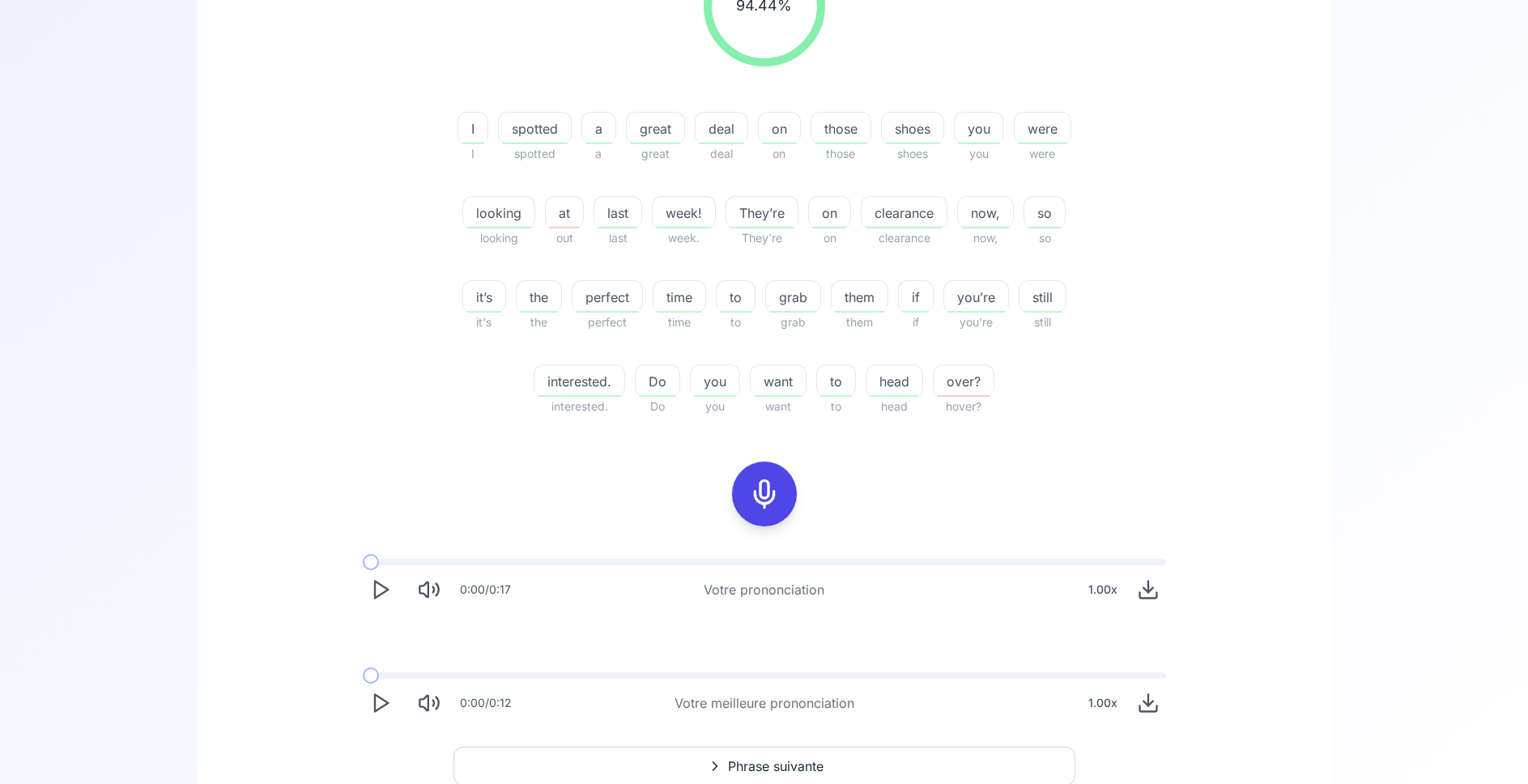
click at [380, 702] on icon "Play" at bounding box center [380, 702] width 22 height 22
click at [386, 705] on polygon "Play" at bounding box center [381, 703] width 13 height 17
click at [789, 764] on span "Phrase suivante" at bounding box center [775, 766] width 95 height 20
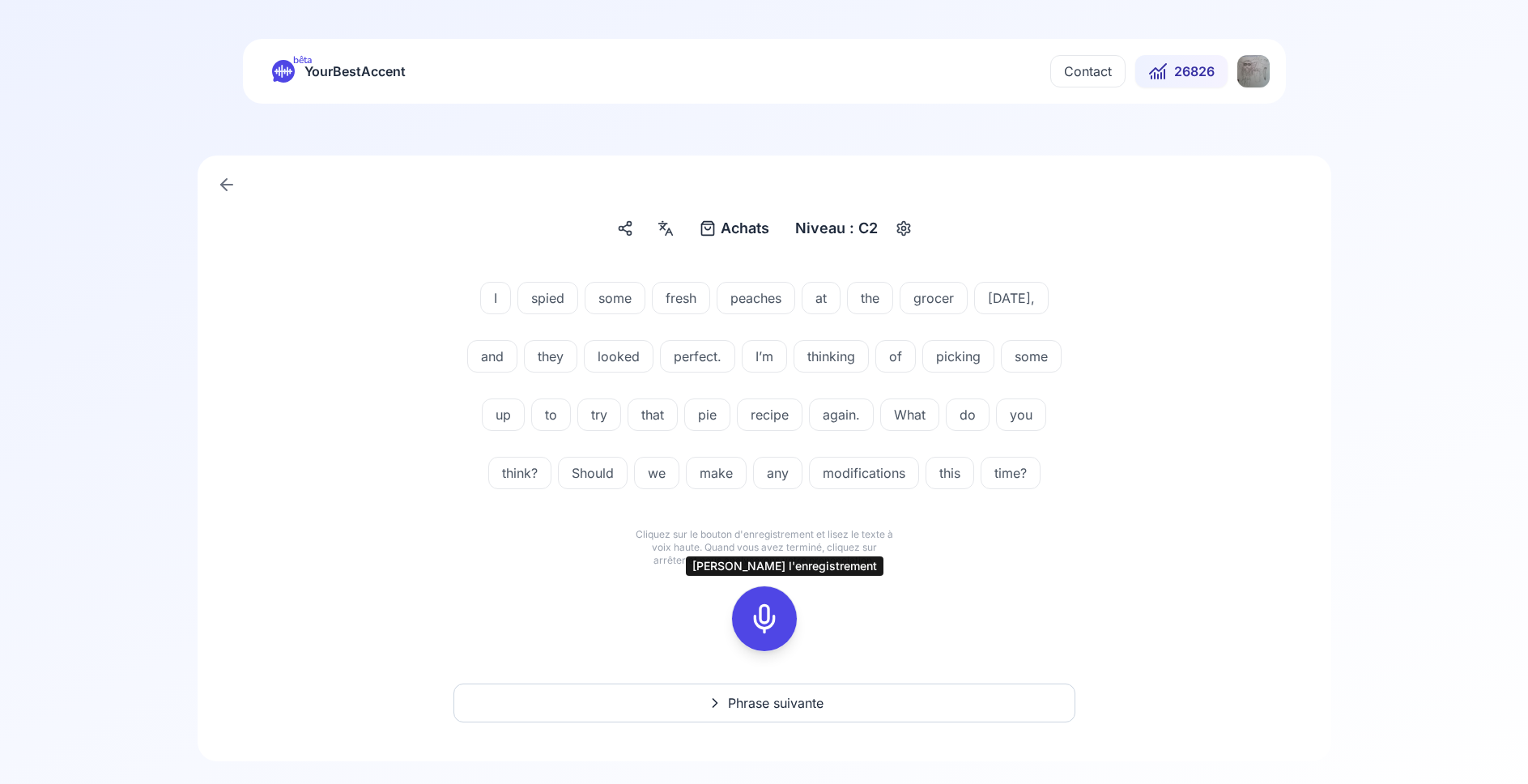
click at [768, 606] on icon at bounding box center [764, 618] width 32 height 32
click at [780, 618] on div at bounding box center [764, 618] width 39 height 65
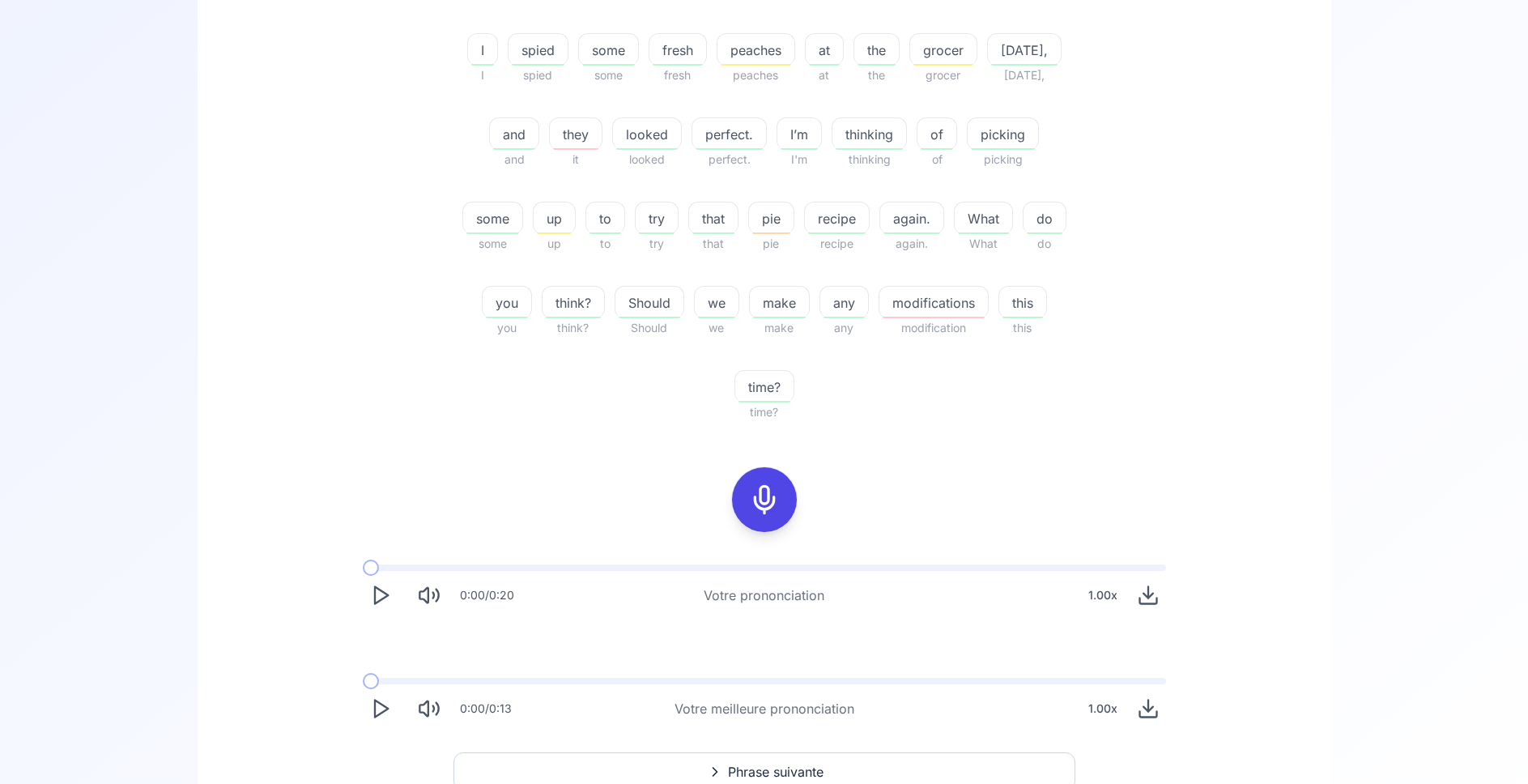
scroll to position [412, 0]
click at [377, 696] on polygon "Play" at bounding box center [381, 704] width 13 height 17
click at [858, 208] on span "recipe" at bounding box center [837, 215] width 64 height 20
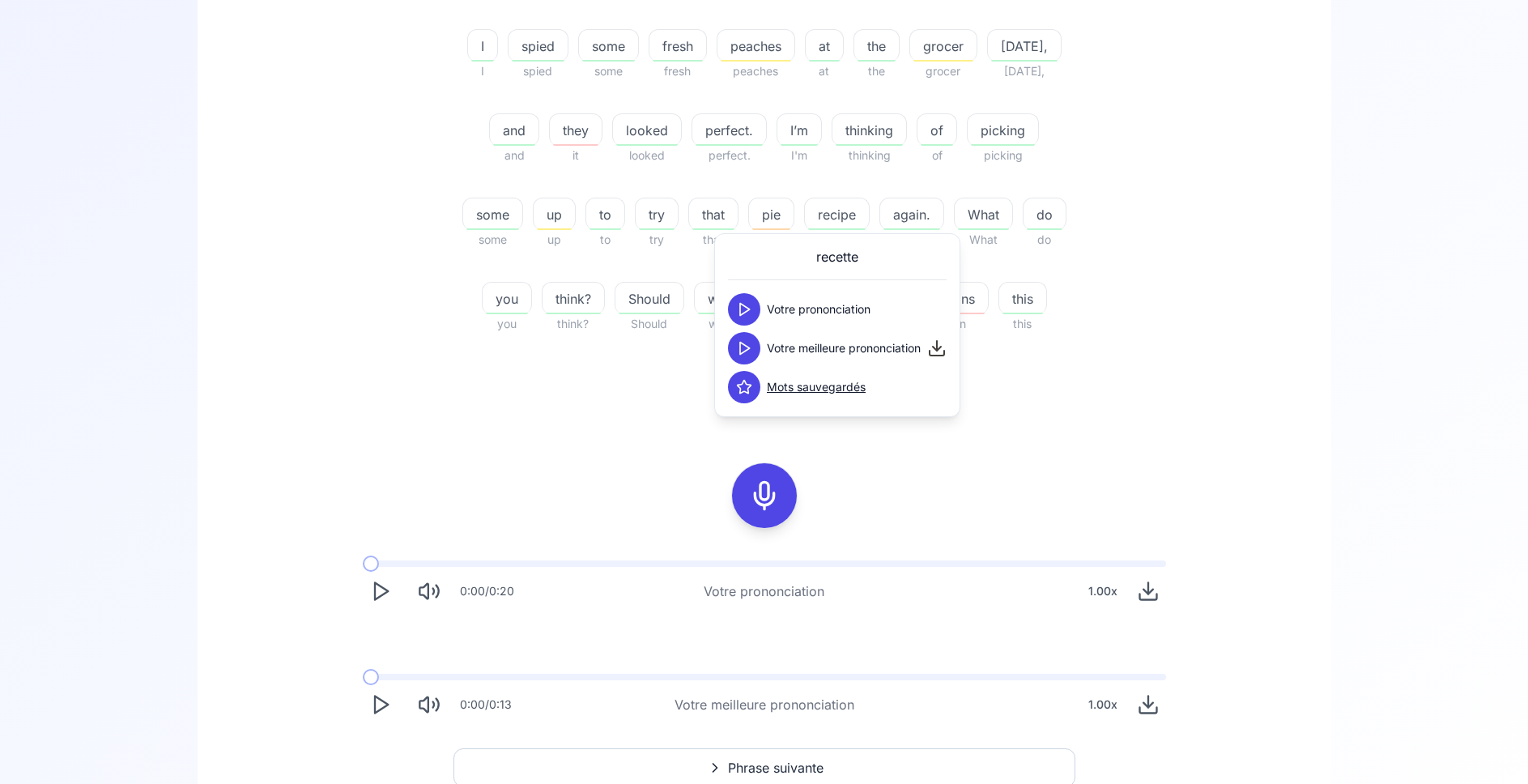
click at [748, 343] on icon at bounding box center [744, 348] width 16 height 16
drag, startPoint x: 472, startPoint y: 417, endPoint x: 501, endPoint y: 415, distance: 29.1
click at [479, 417] on div "I I spied spied some some fresh fresh peaches peaches at at the the grocer groc…" at bounding box center [764, 214] width 622 height 408
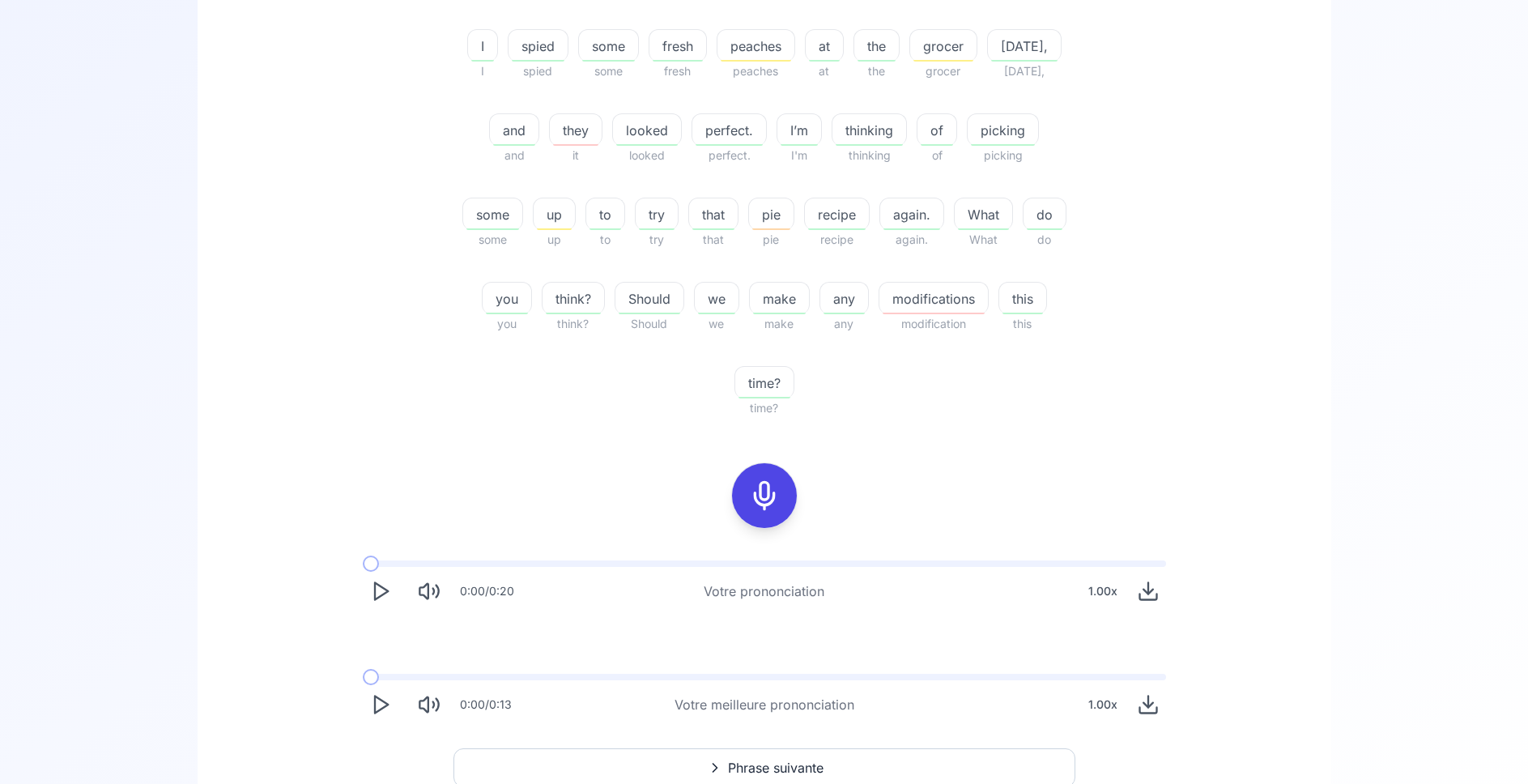
click at [758, 486] on icon at bounding box center [764, 495] width 32 height 32
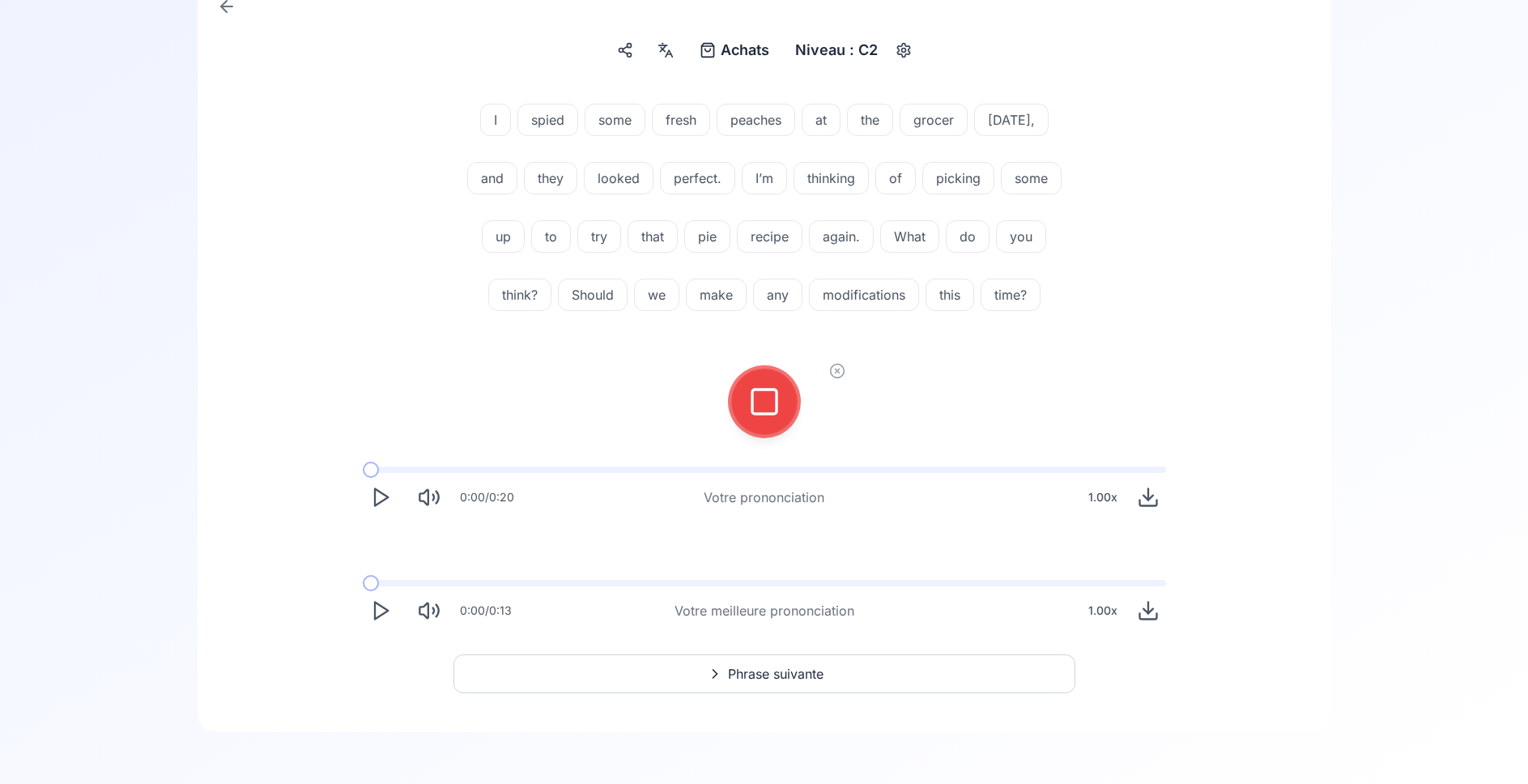
scroll to position [178, 0]
click at [754, 409] on icon at bounding box center [764, 402] width 32 height 32
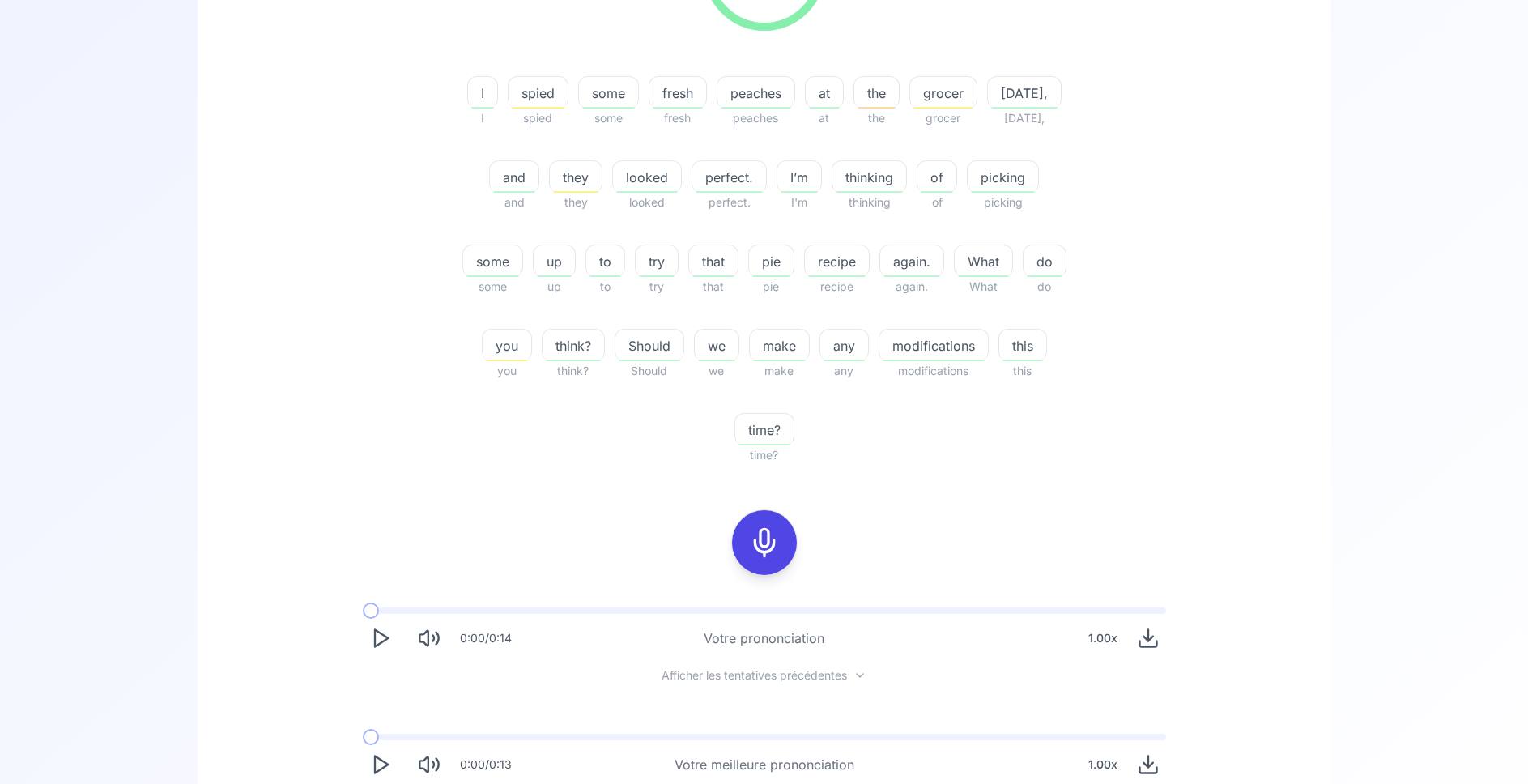
scroll to position [426, 0]
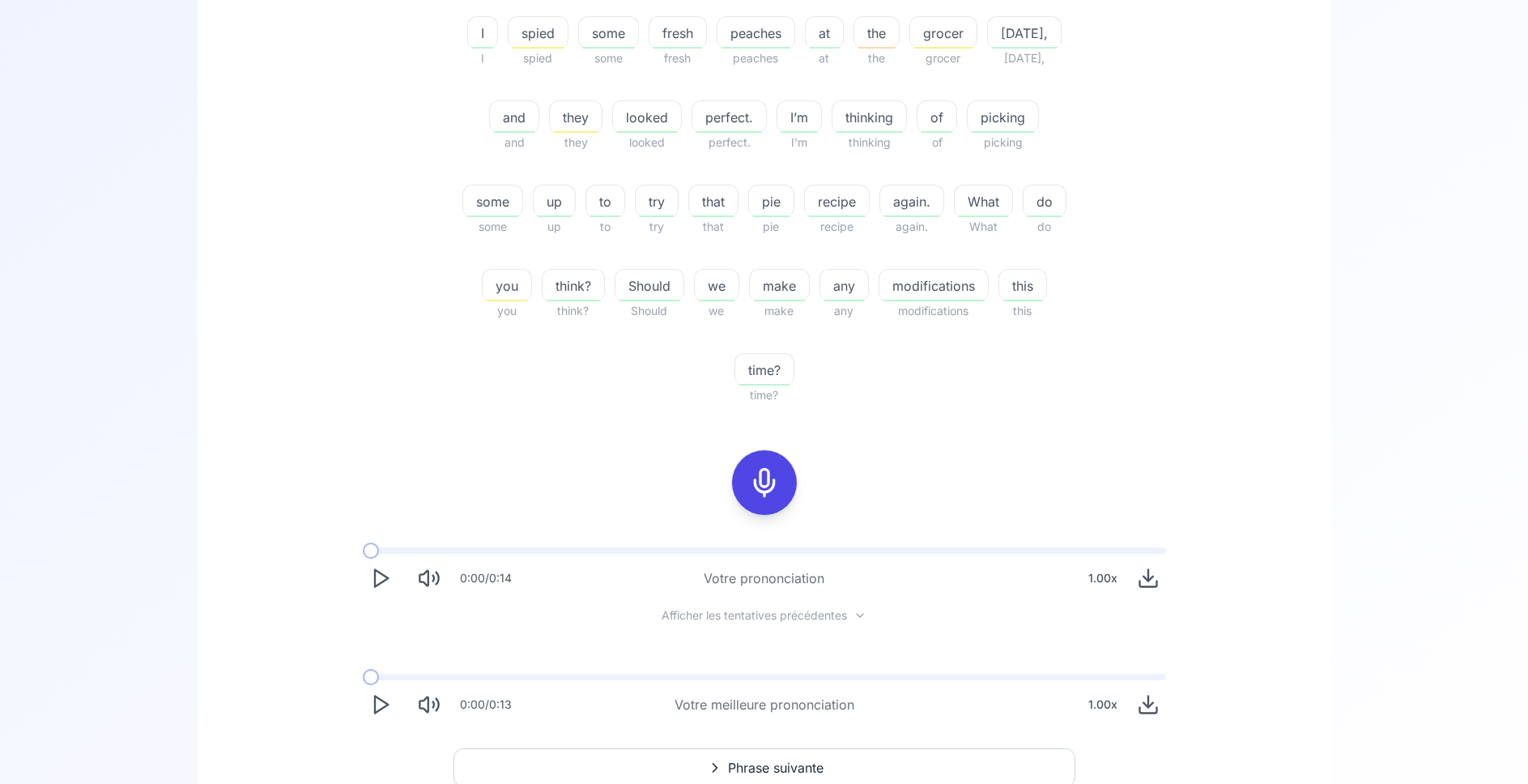
click at [395, 699] on button "Play" at bounding box center [380, 705] width 36 height 36
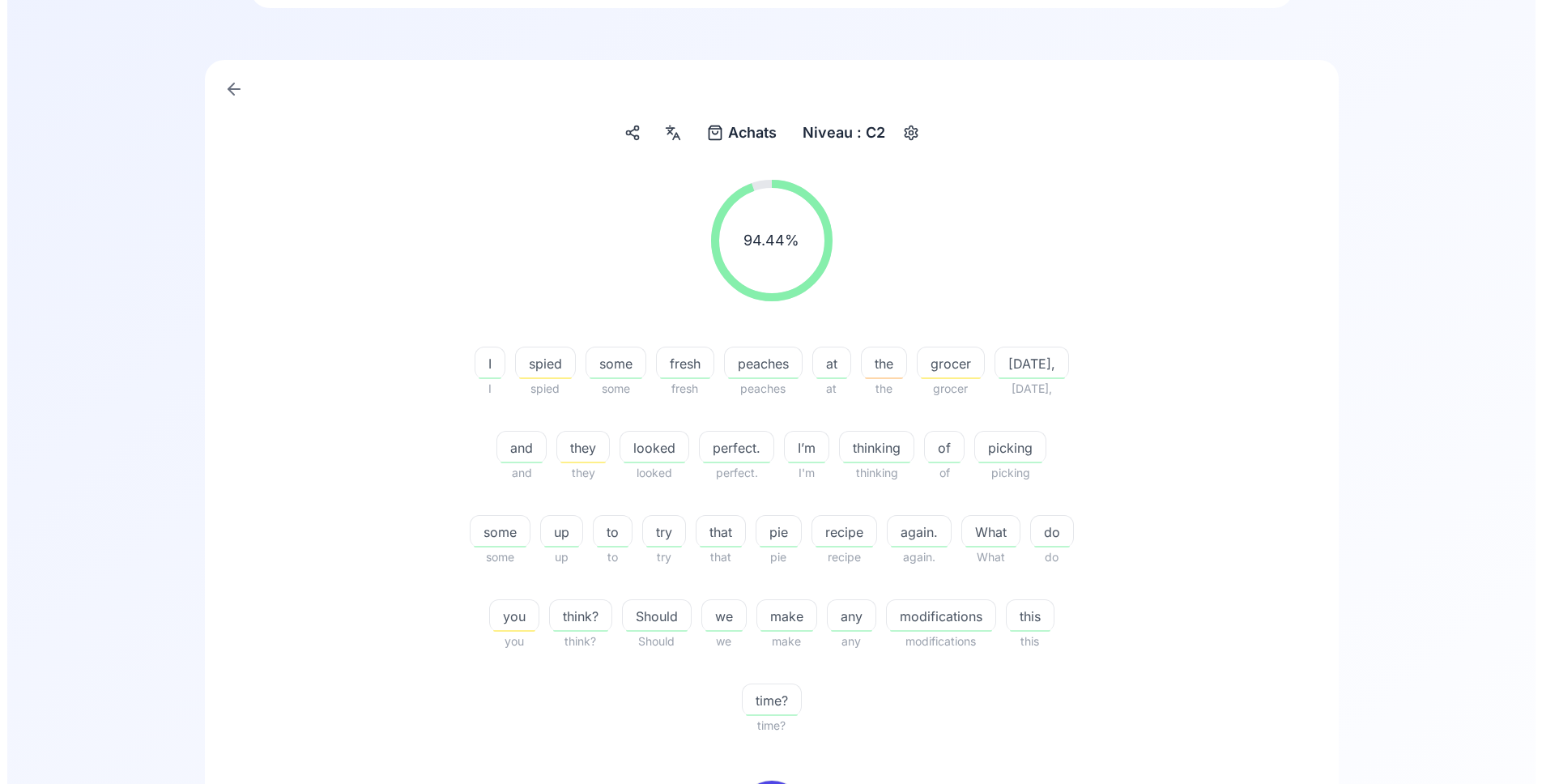
scroll to position [0, 0]
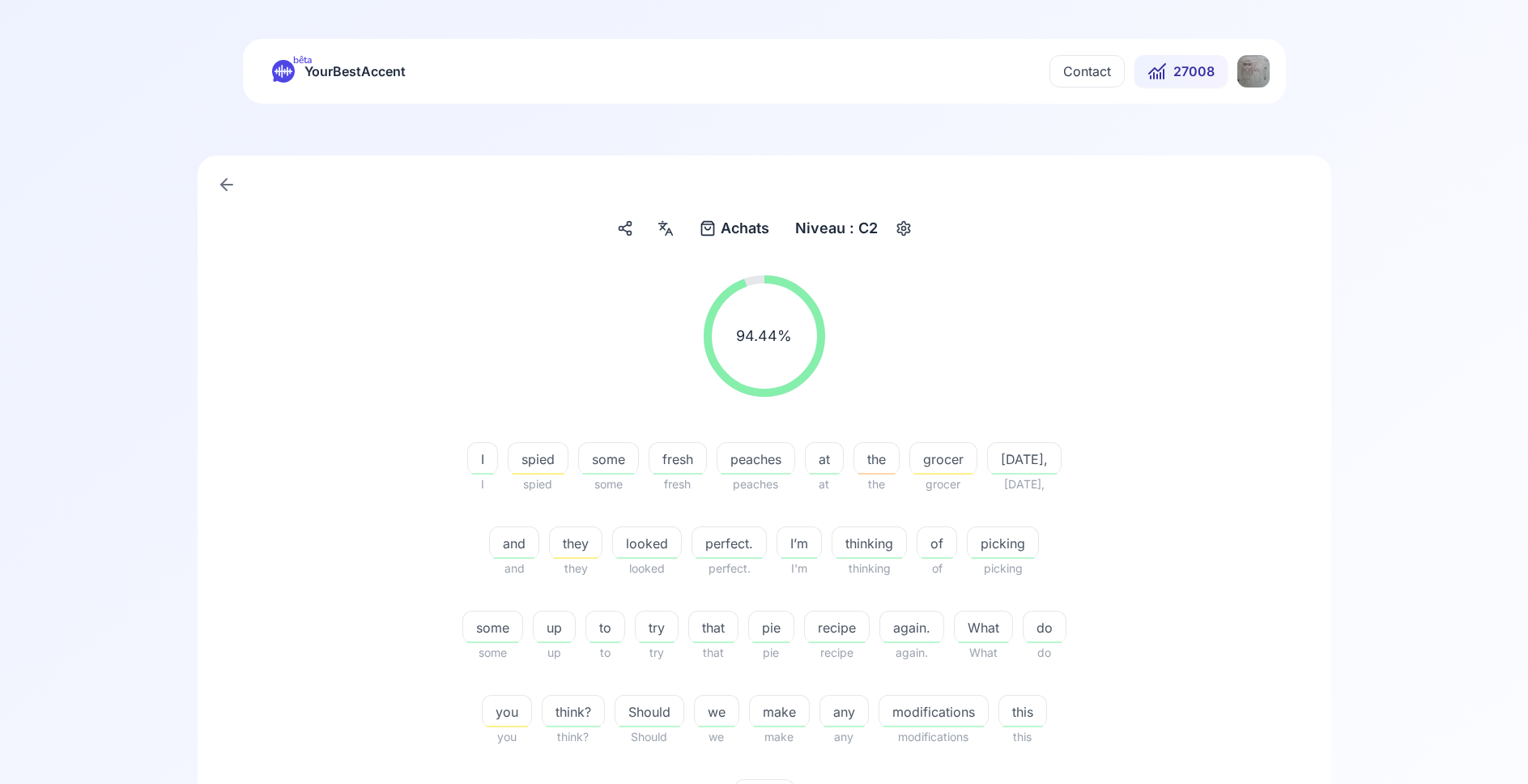
click at [1248, 79] on html "bêta YourBestAccent Contact 27008 Achats Achats Niveau : C2 94.44 % 94.44 % I I…" at bounding box center [764, 392] width 1528 height 784
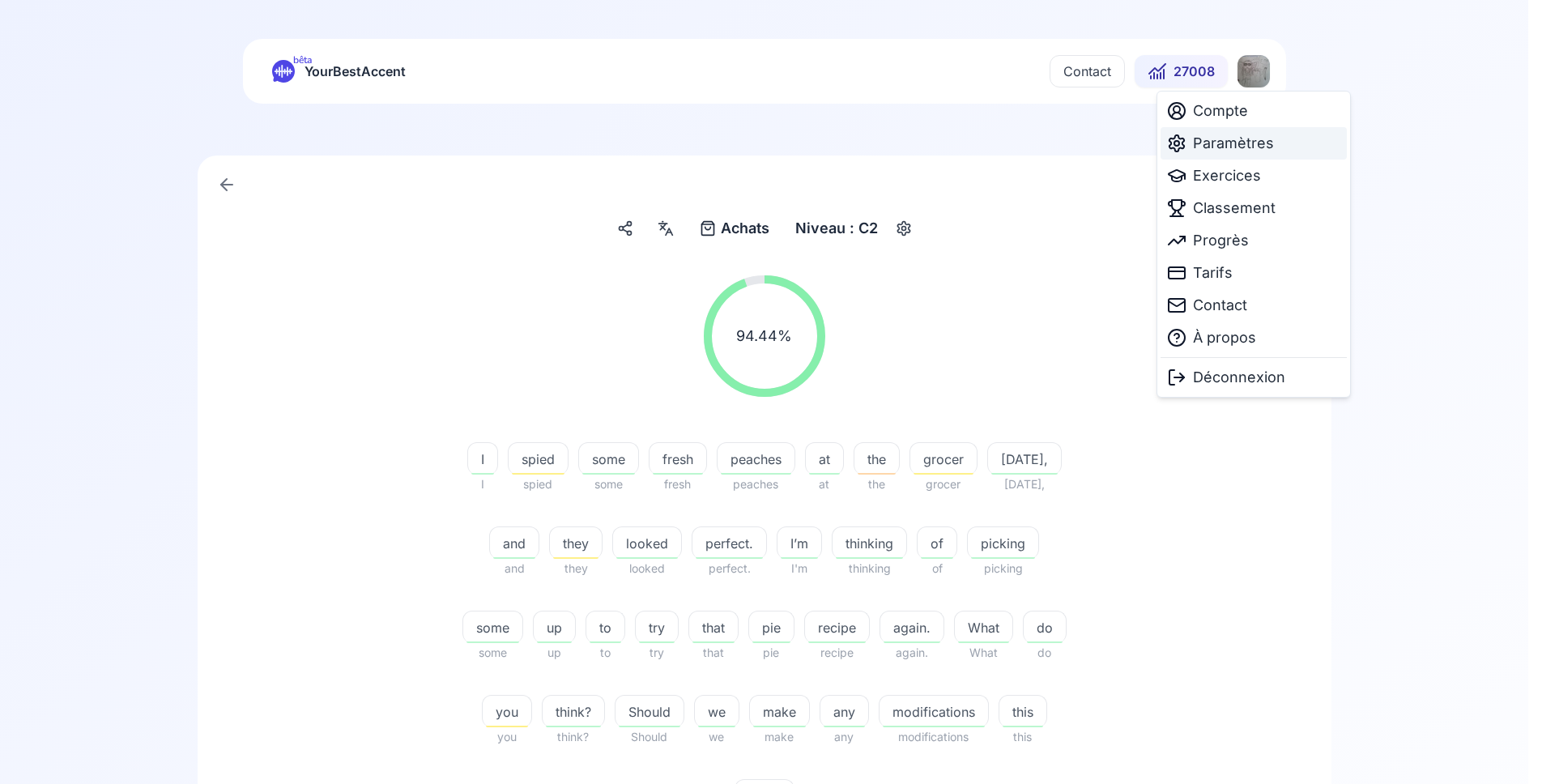
click at [1240, 147] on span "Paramètres" at bounding box center [1233, 143] width 81 height 22
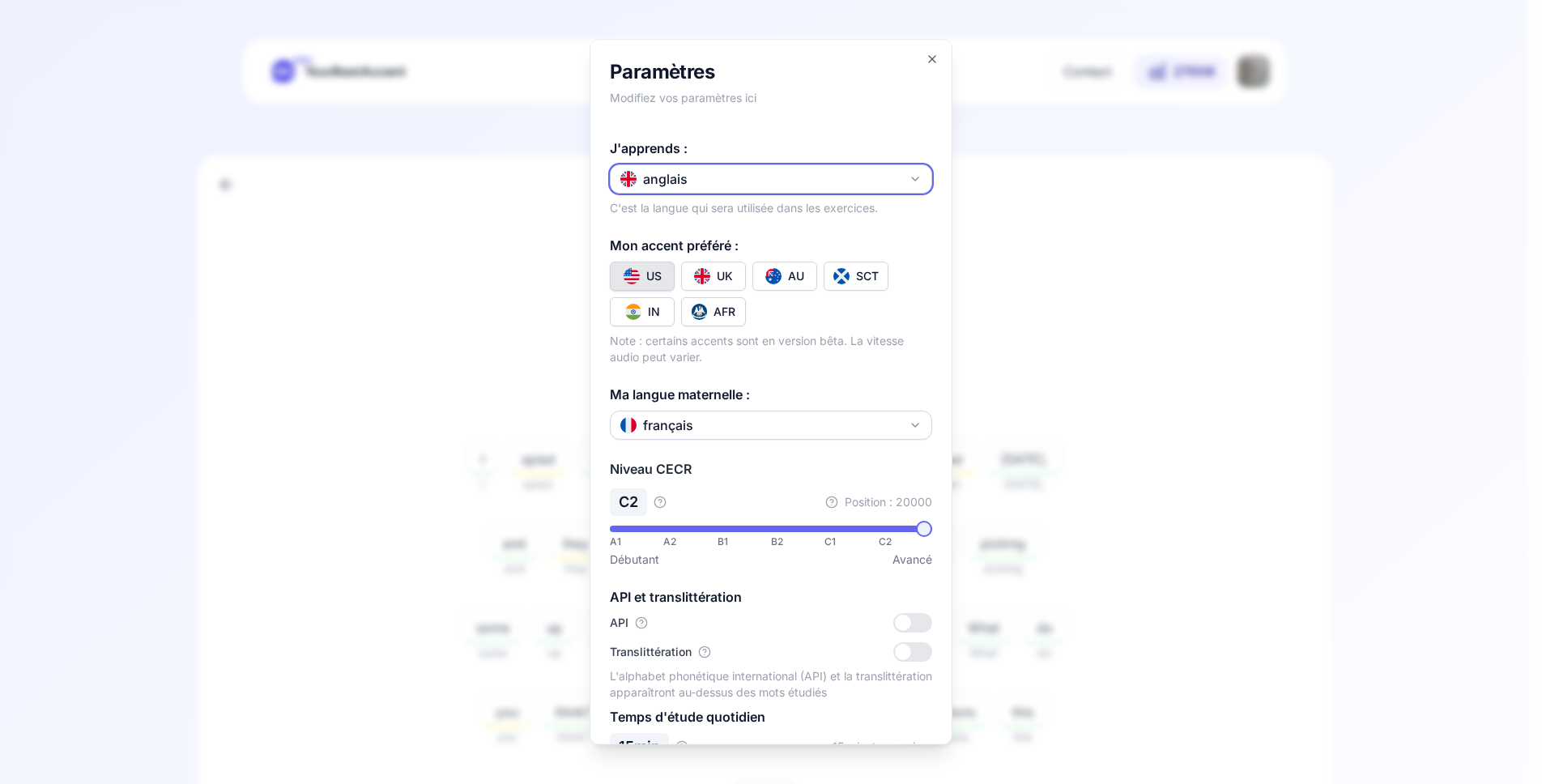
click at [759, 182] on button "anglais" at bounding box center [771, 178] width 323 height 29
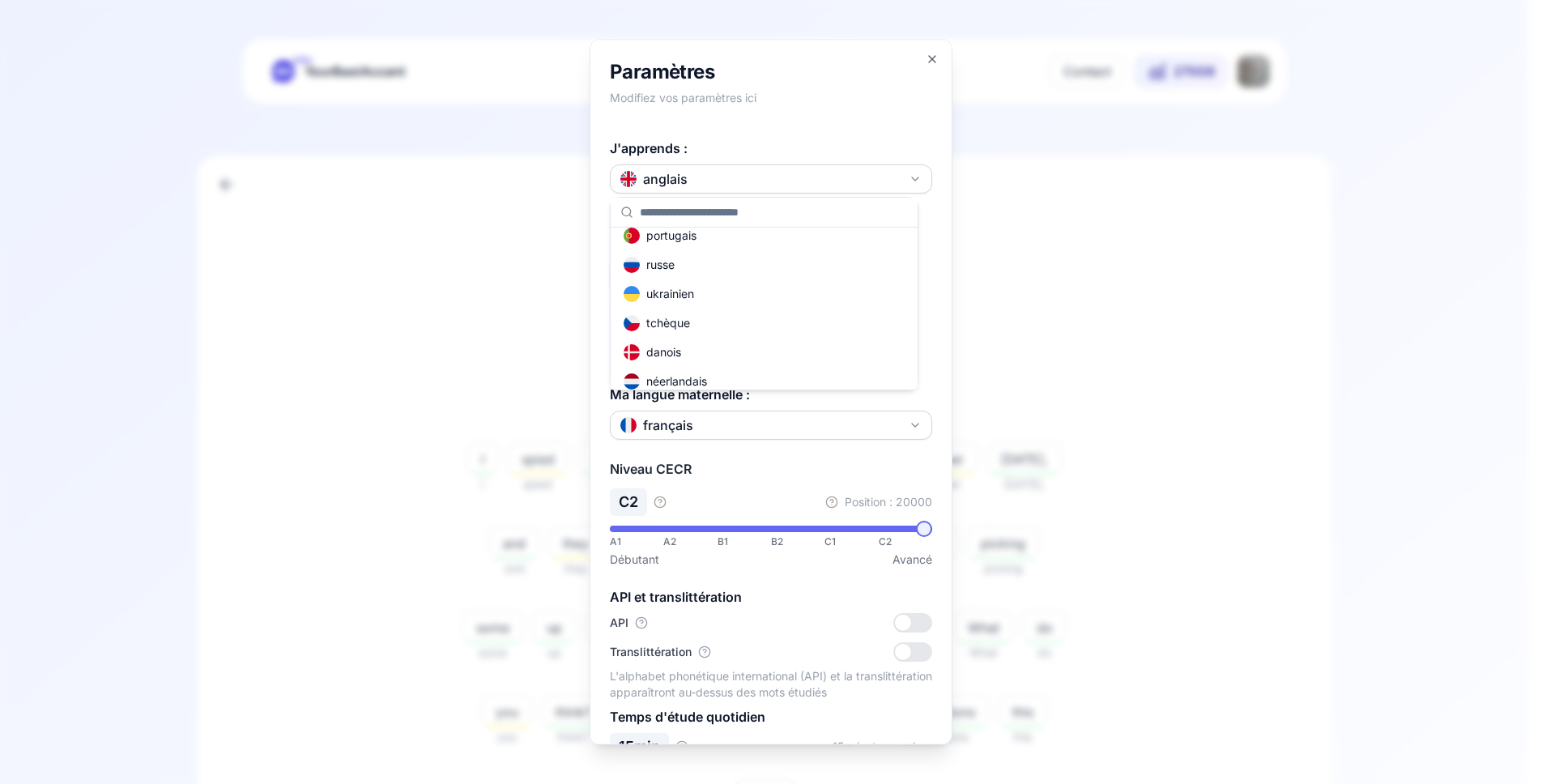
scroll to position [194, 0]
click at [712, 259] on div "russe" at bounding box center [764, 255] width 300 height 29
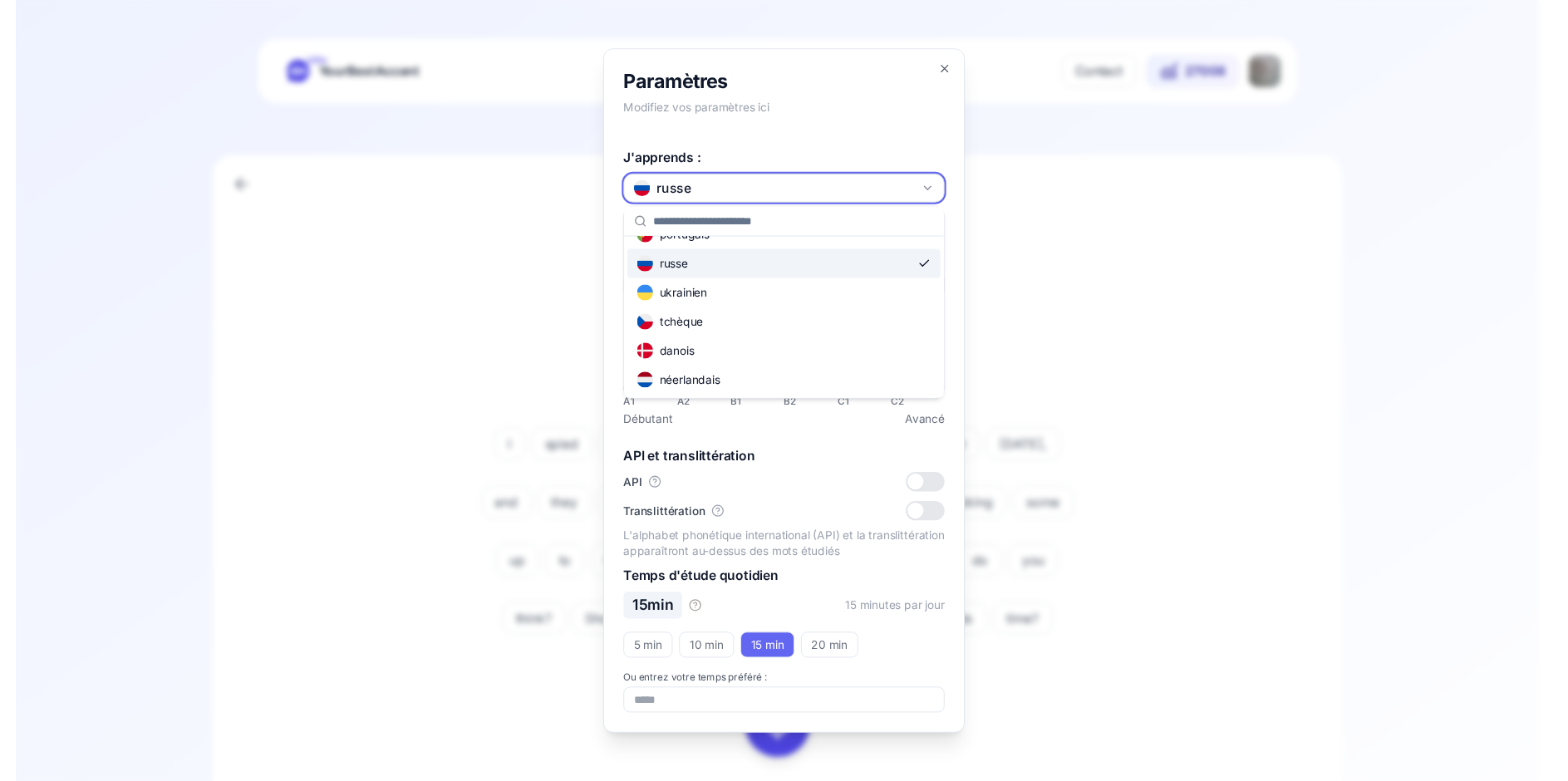
scroll to position [0, 0]
